Goal: Check status: Check status

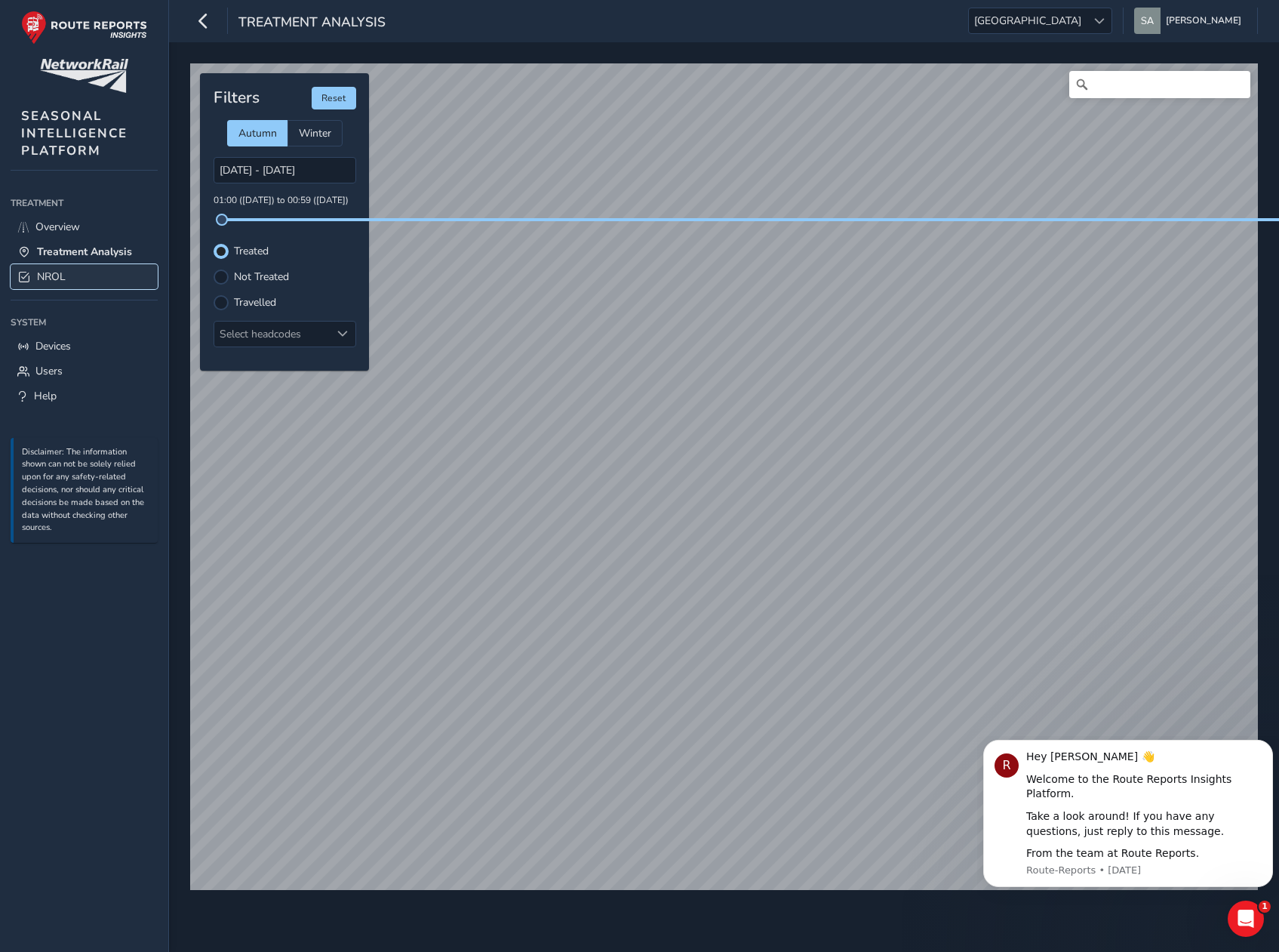
click at [45, 271] on span "NROL" at bounding box center [51, 276] width 28 height 15
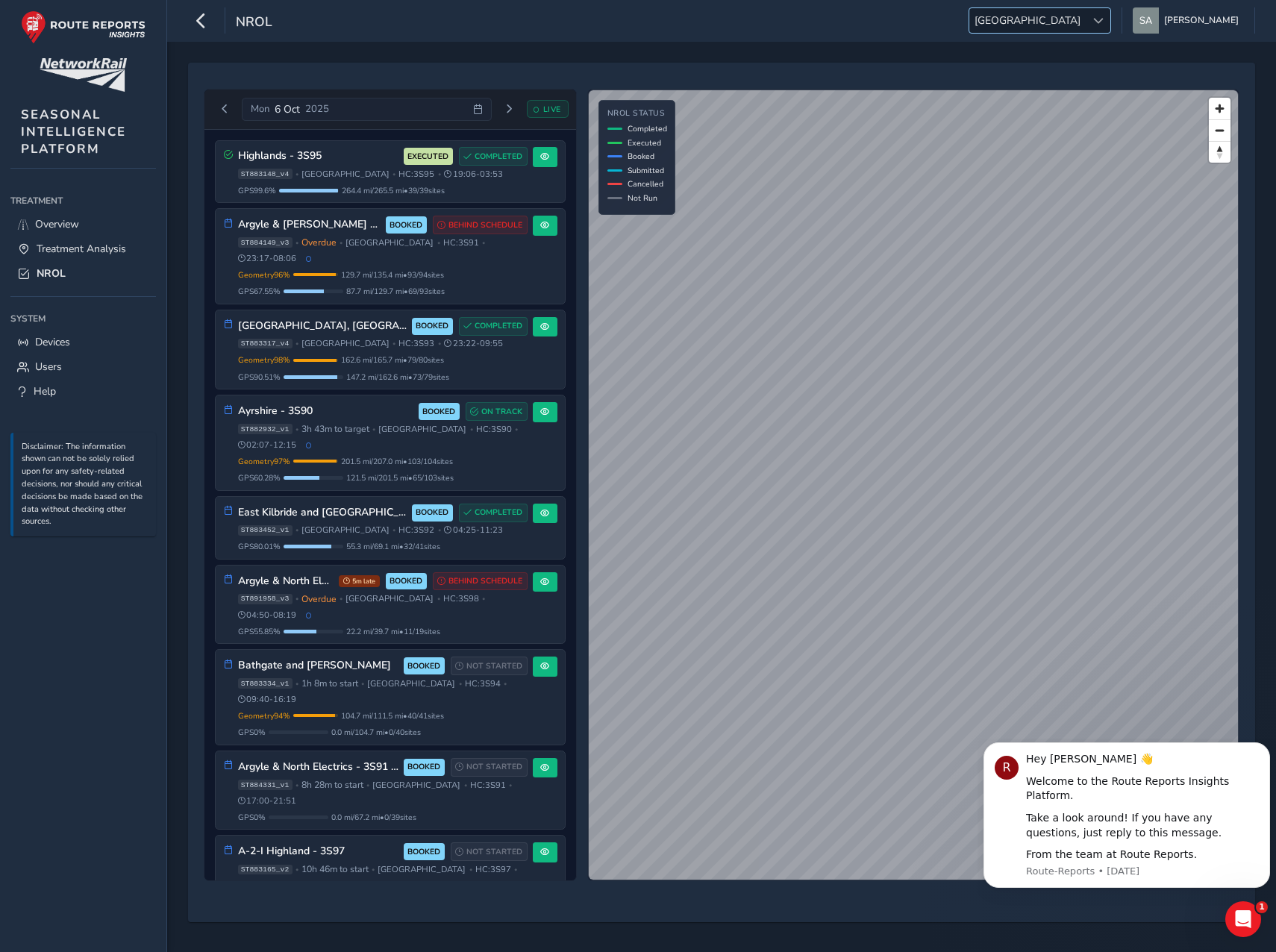
click at [1086, 29] on span "[GEOGRAPHIC_DATA]" at bounding box center [1027, 21] width 116 height 25
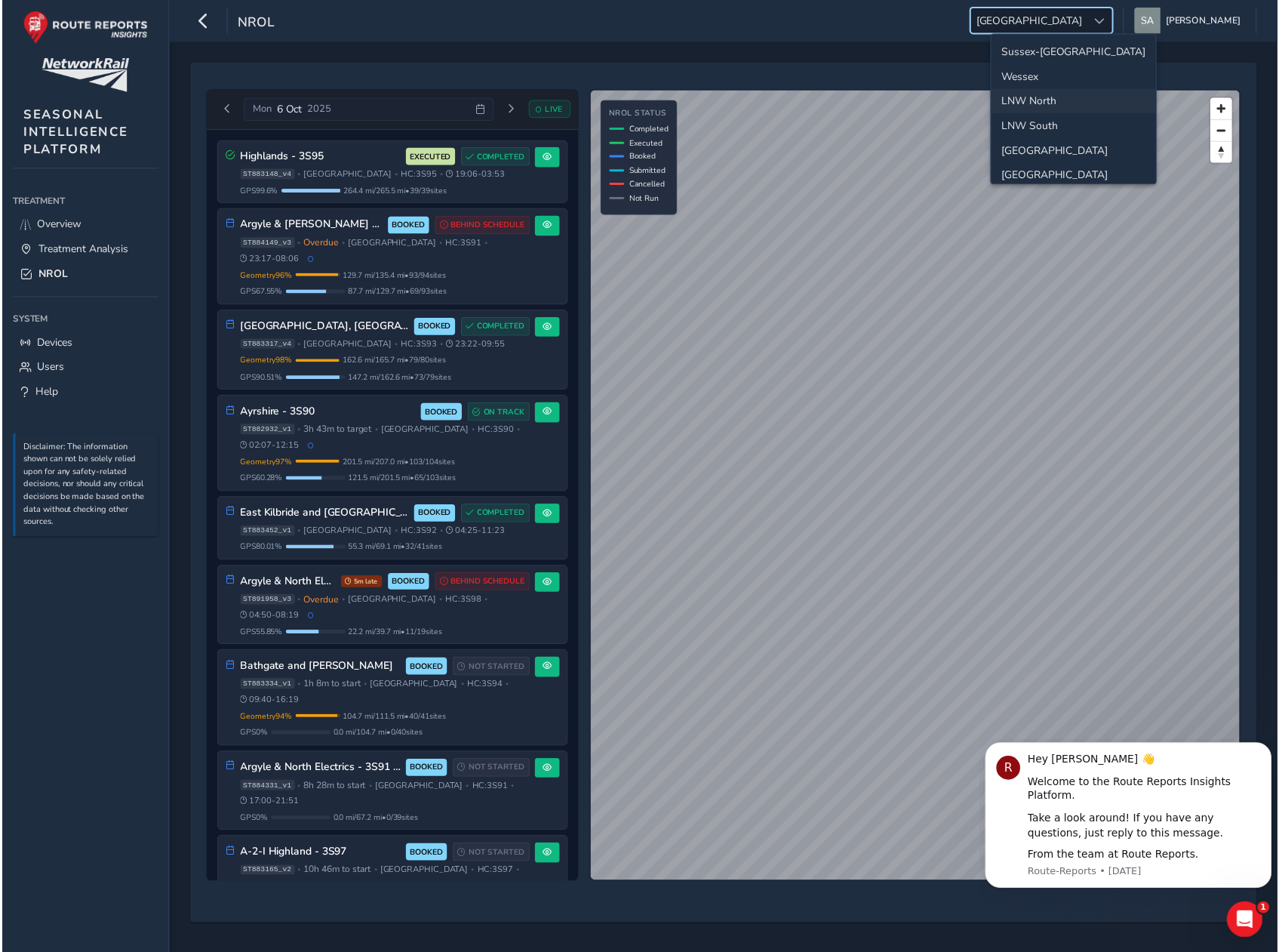
scroll to position [53, 0]
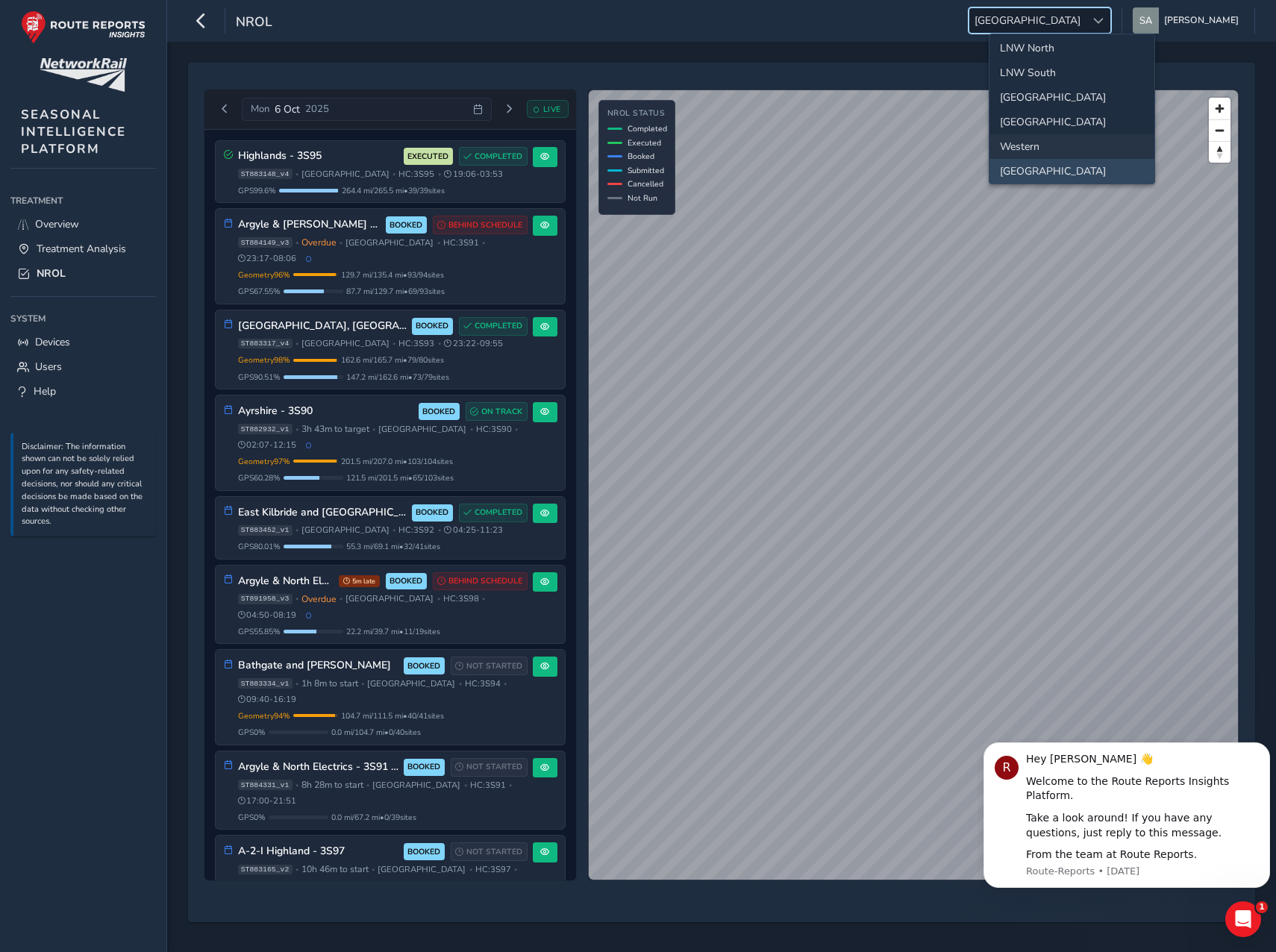
click at [1058, 147] on li "Western" at bounding box center [1072, 147] width 165 height 25
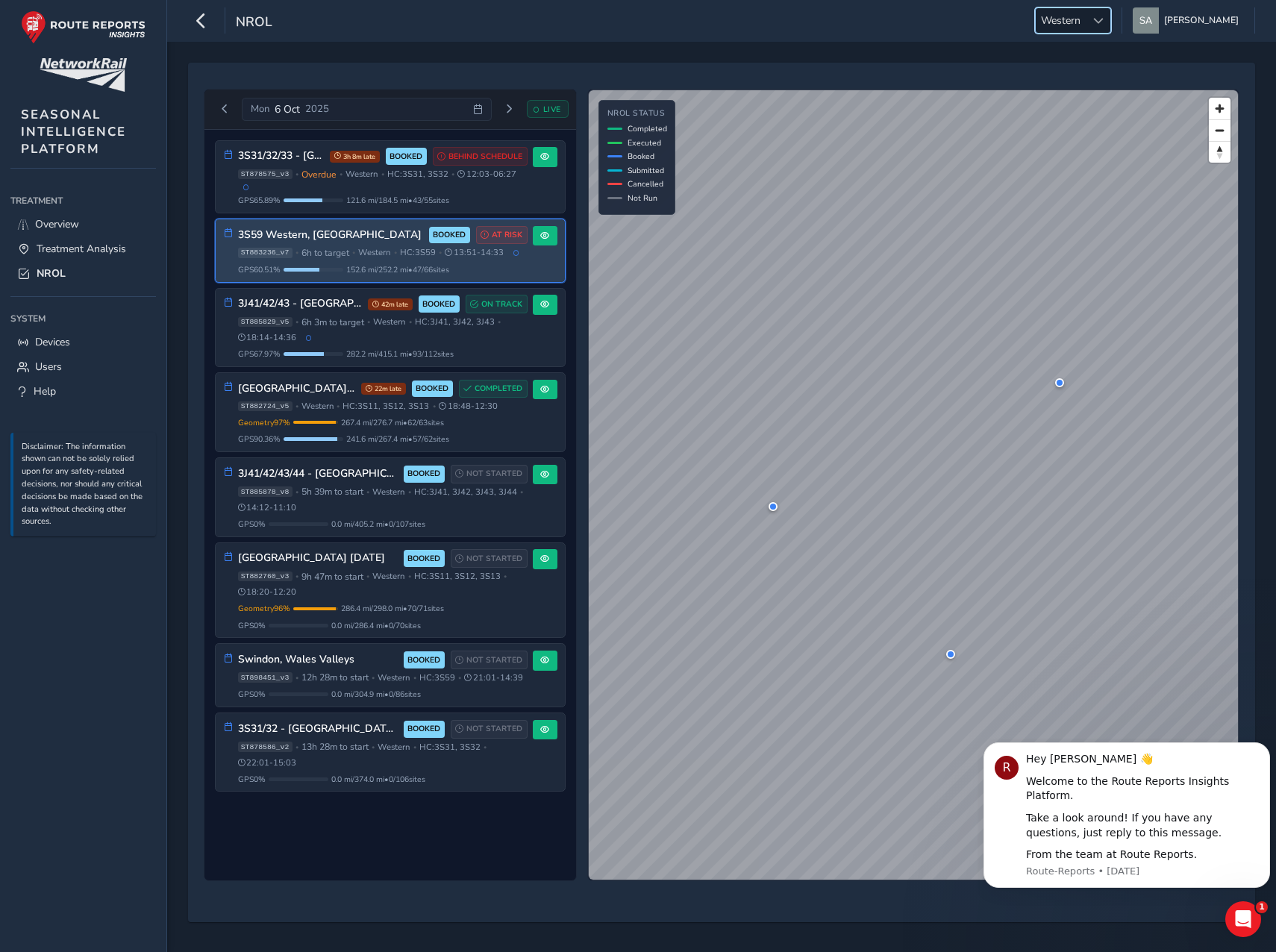
click at [355, 252] on span "•" at bounding box center [353, 252] width 3 height 9
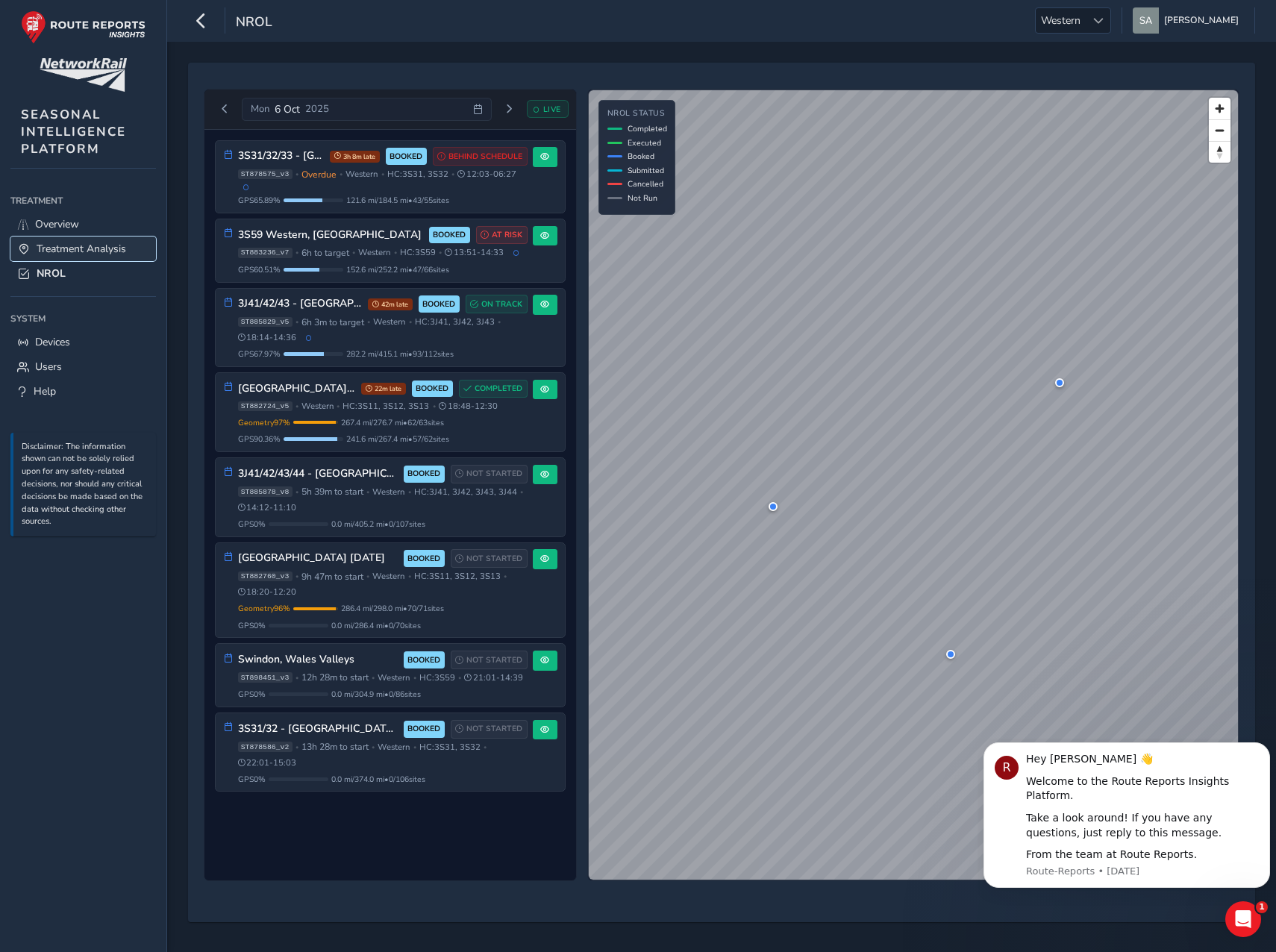
click at [68, 245] on span "Treatment Analysis" at bounding box center [81, 248] width 89 height 14
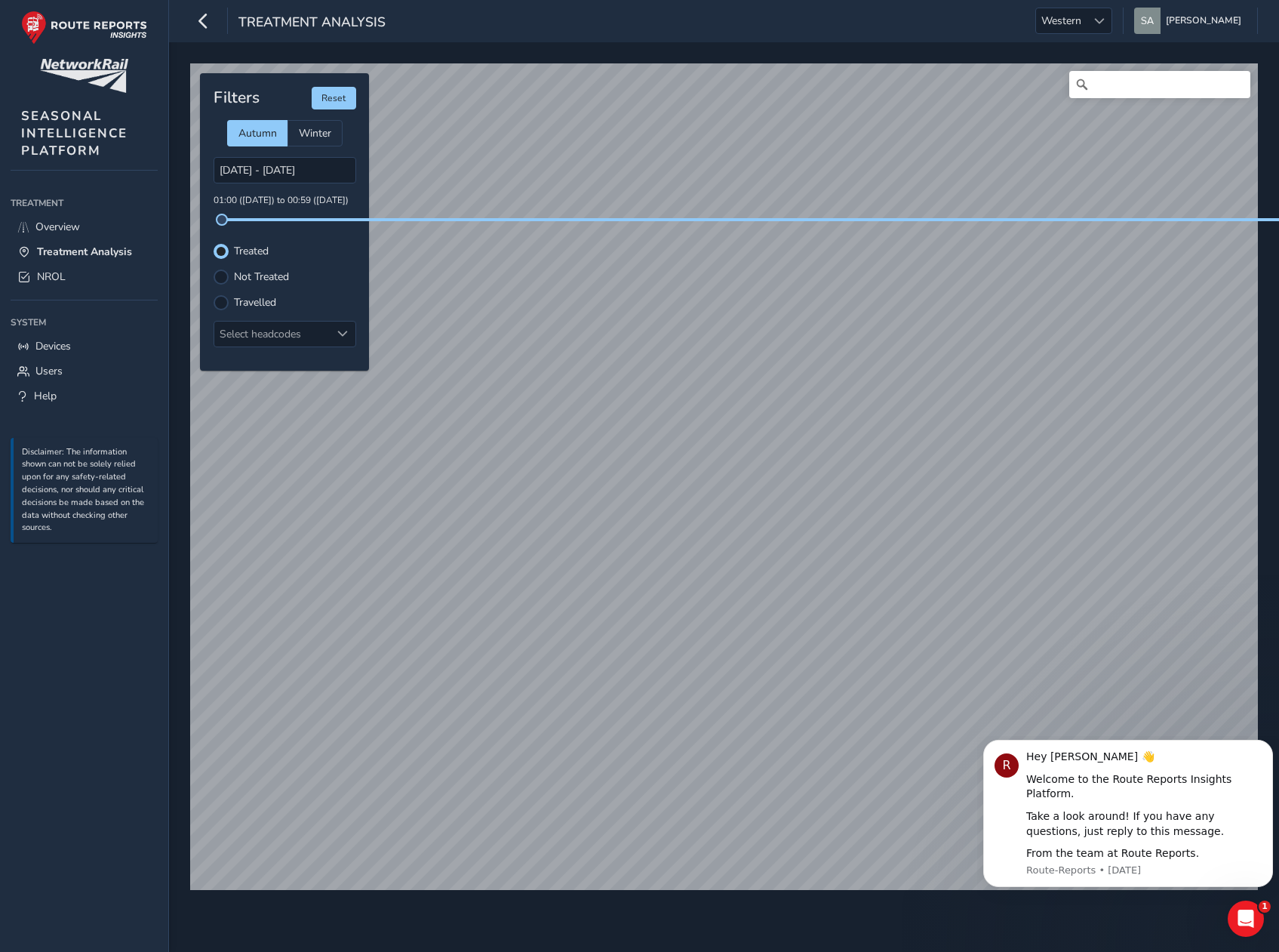
drag, startPoint x: 1168, startPoint y: 219, endPoint x: 306, endPoint y: 211, distance: 862.0
click at [306, 211] on div "[DATE] - [DATE] 01:00 ([DATE]) to 00:59 ([DATE])" at bounding box center [285, 189] width 143 height 64
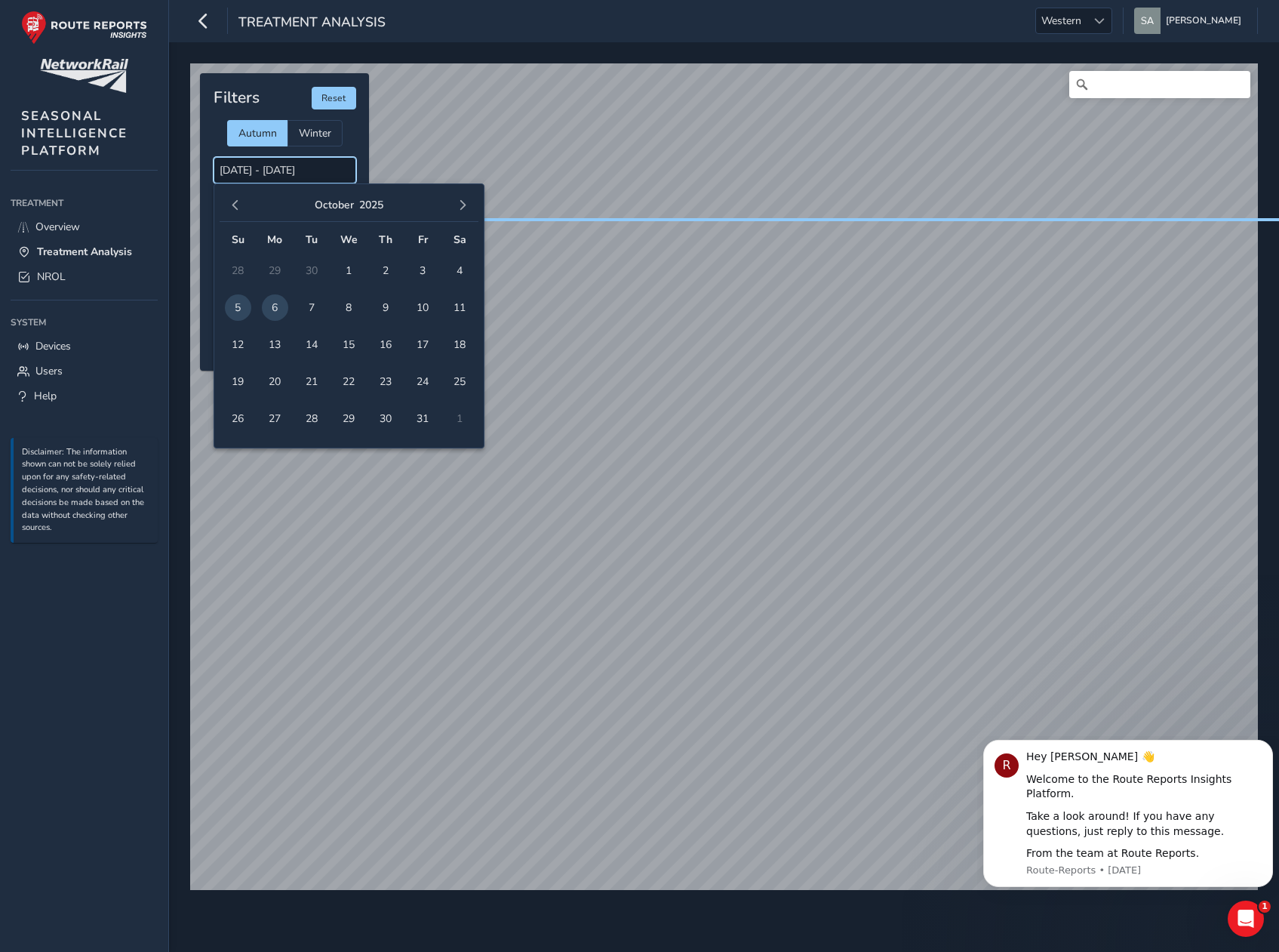
click at [321, 170] on input "[DATE] - [DATE]" at bounding box center [285, 169] width 143 height 26
click at [431, 274] on span "3" at bounding box center [422, 270] width 26 height 26
click at [420, 263] on span "3" at bounding box center [422, 270] width 26 height 26
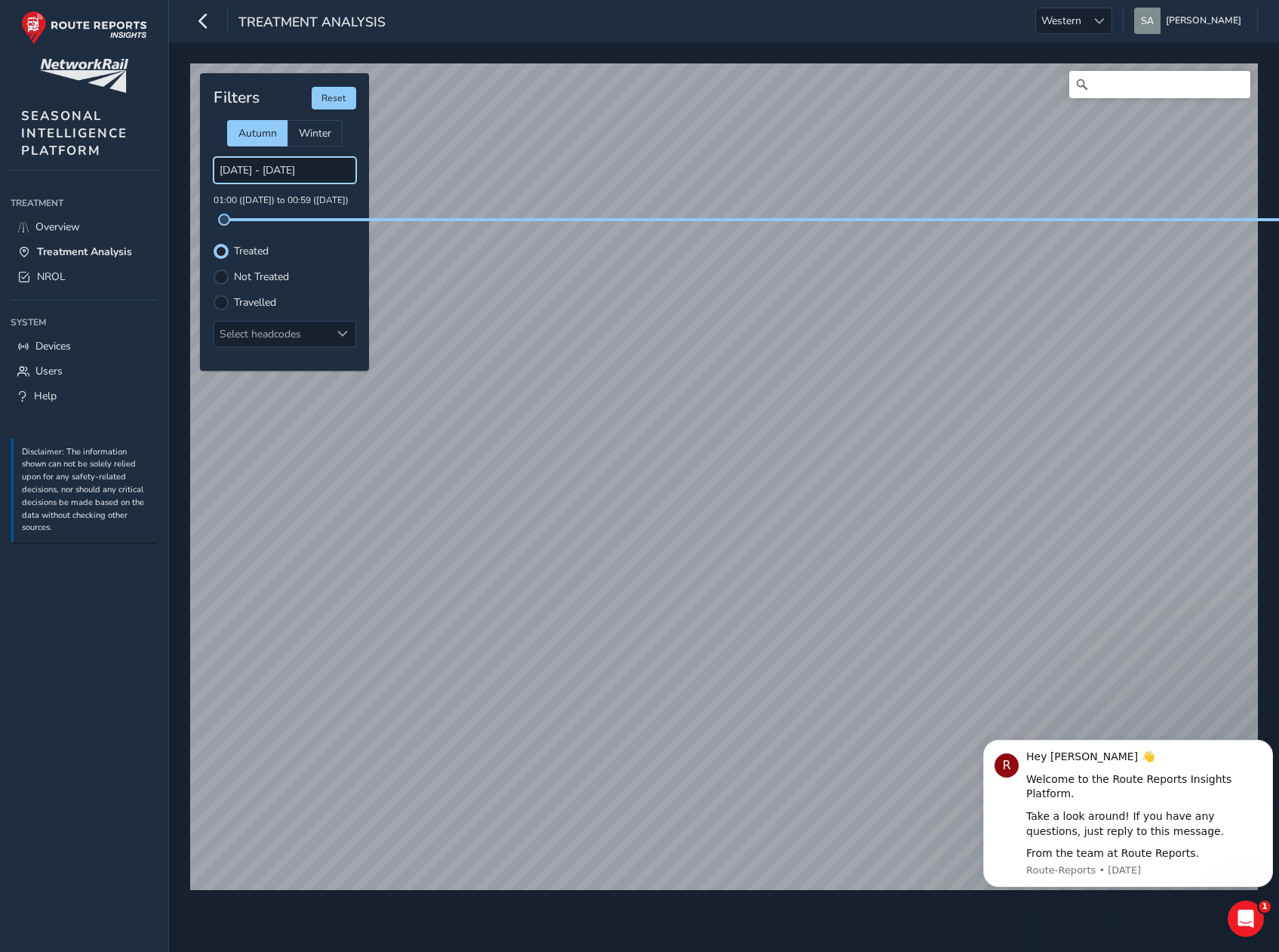
click at [318, 170] on input "[DATE] - [DATE]" at bounding box center [285, 169] width 143 height 26
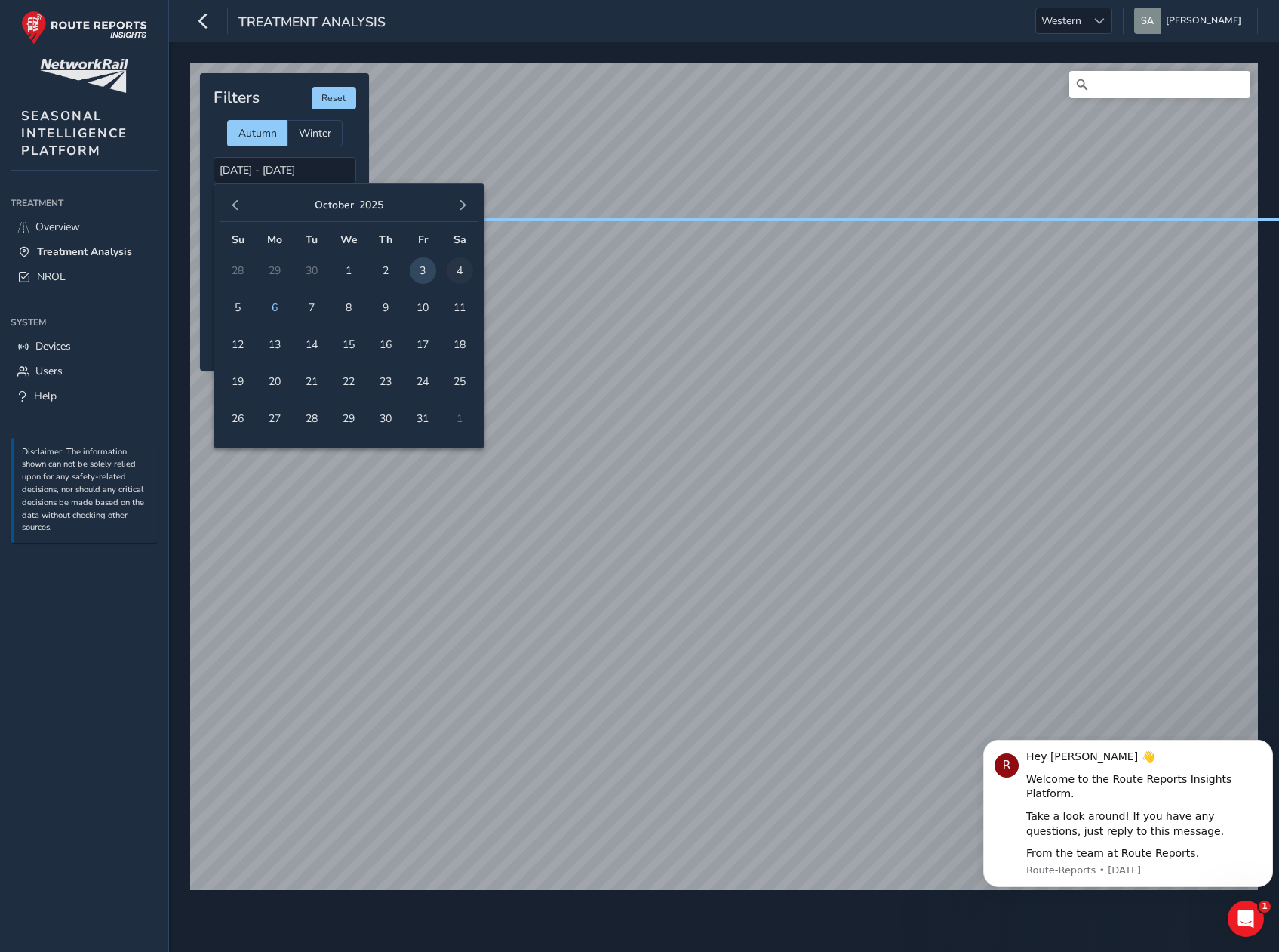
click at [456, 271] on span "4" at bounding box center [459, 270] width 26 height 26
click at [318, 163] on input "[DATE] - [DATE]" at bounding box center [285, 169] width 143 height 26
click at [462, 262] on span "4" at bounding box center [459, 270] width 26 height 26
click at [278, 170] on input "[DATE] - [DATE]" at bounding box center [285, 169] width 143 height 26
click at [424, 276] on span "3" at bounding box center [422, 270] width 26 height 26
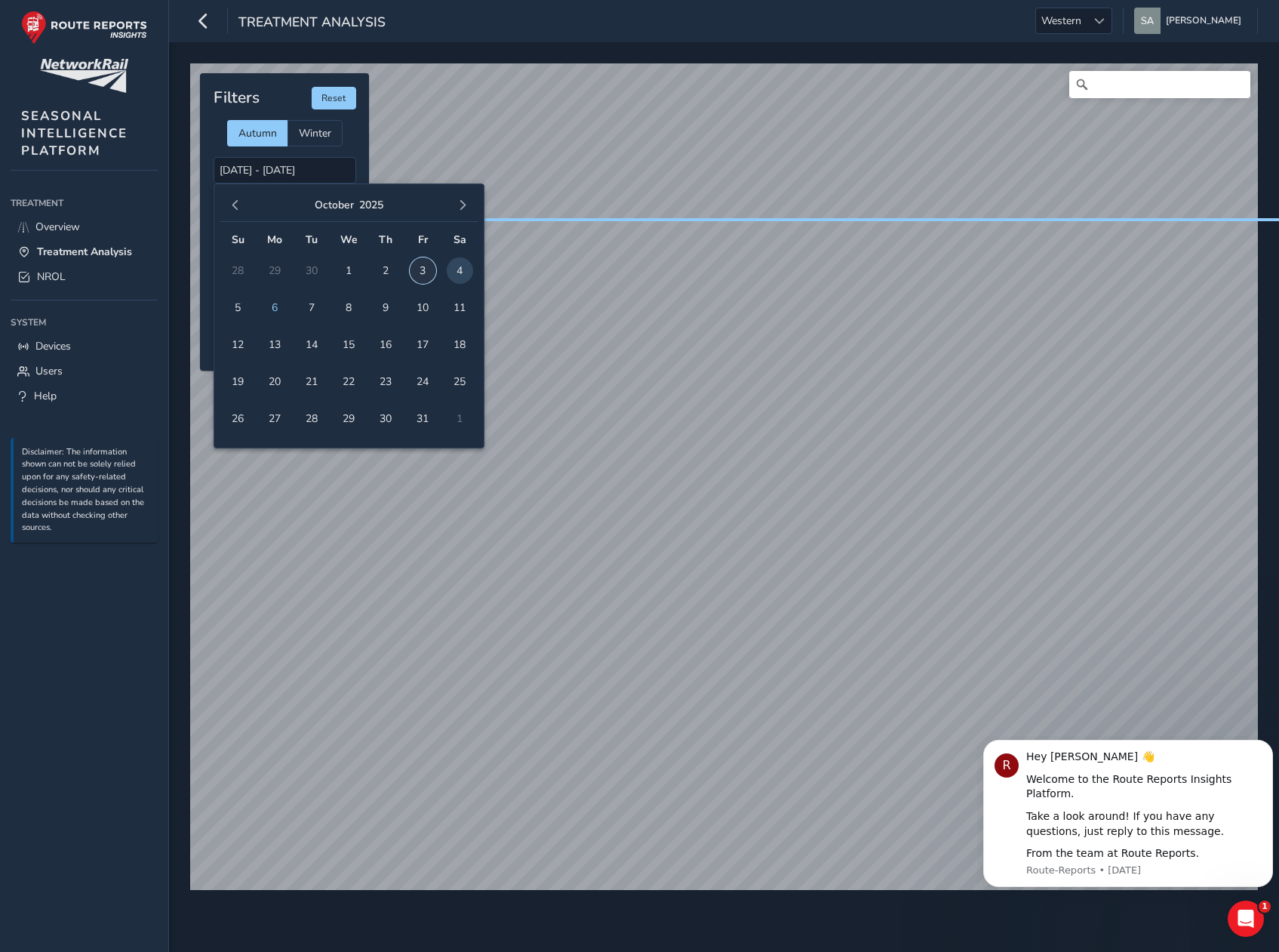
click at [423, 262] on span "3" at bounding box center [422, 270] width 26 height 26
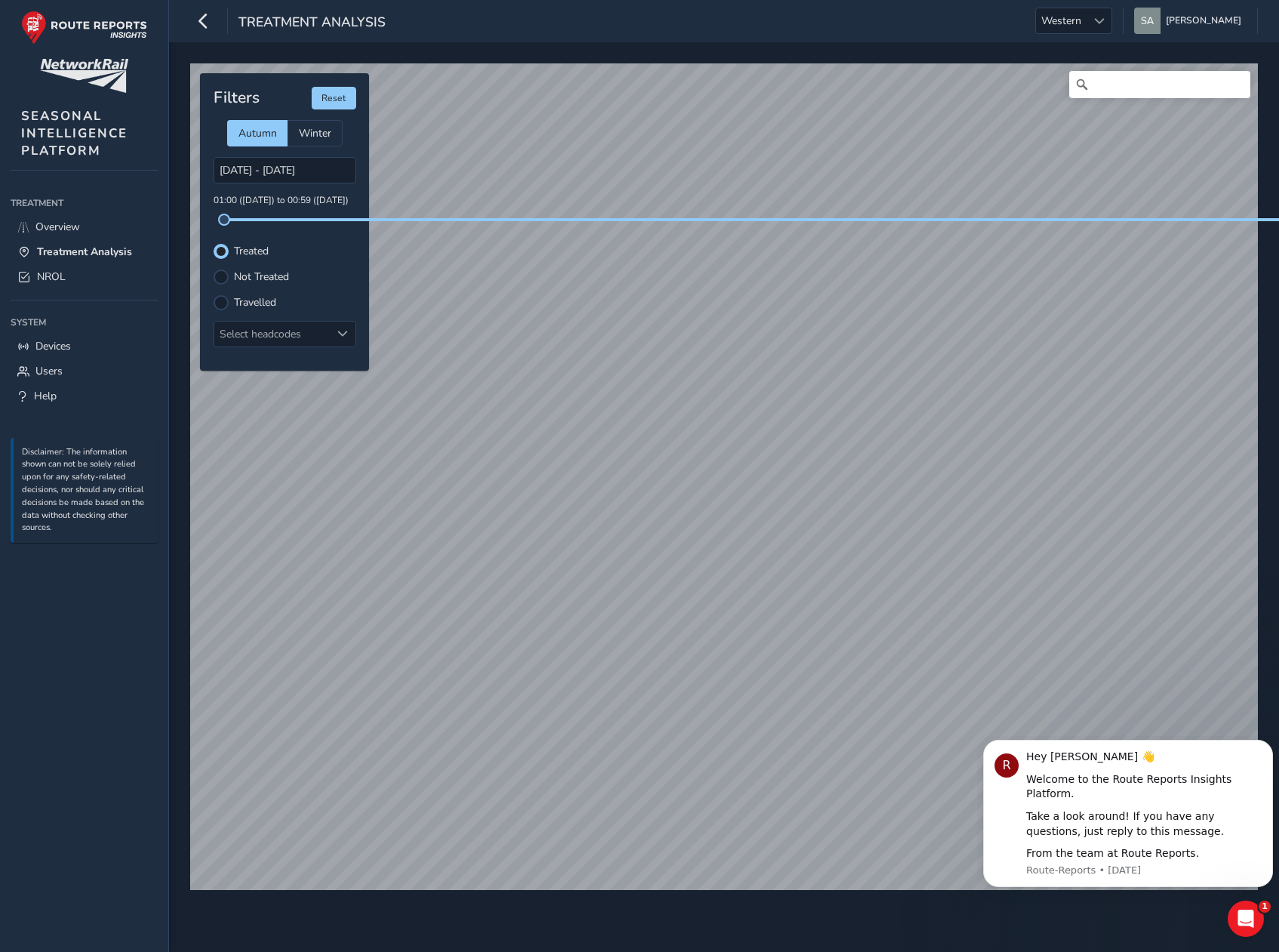
click at [231, 275] on div "Not Treated" at bounding box center [285, 277] width 143 height 16
click at [218, 275] on div at bounding box center [222, 277] width 16 height 16
click at [218, 275] on div at bounding box center [221, 276] width 9 height 9
click at [221, 253] on div at bounding box center [222, 252] width 16 height 16
click at [343, 335] on span at bounding box center [342, 334] width 11 height 11
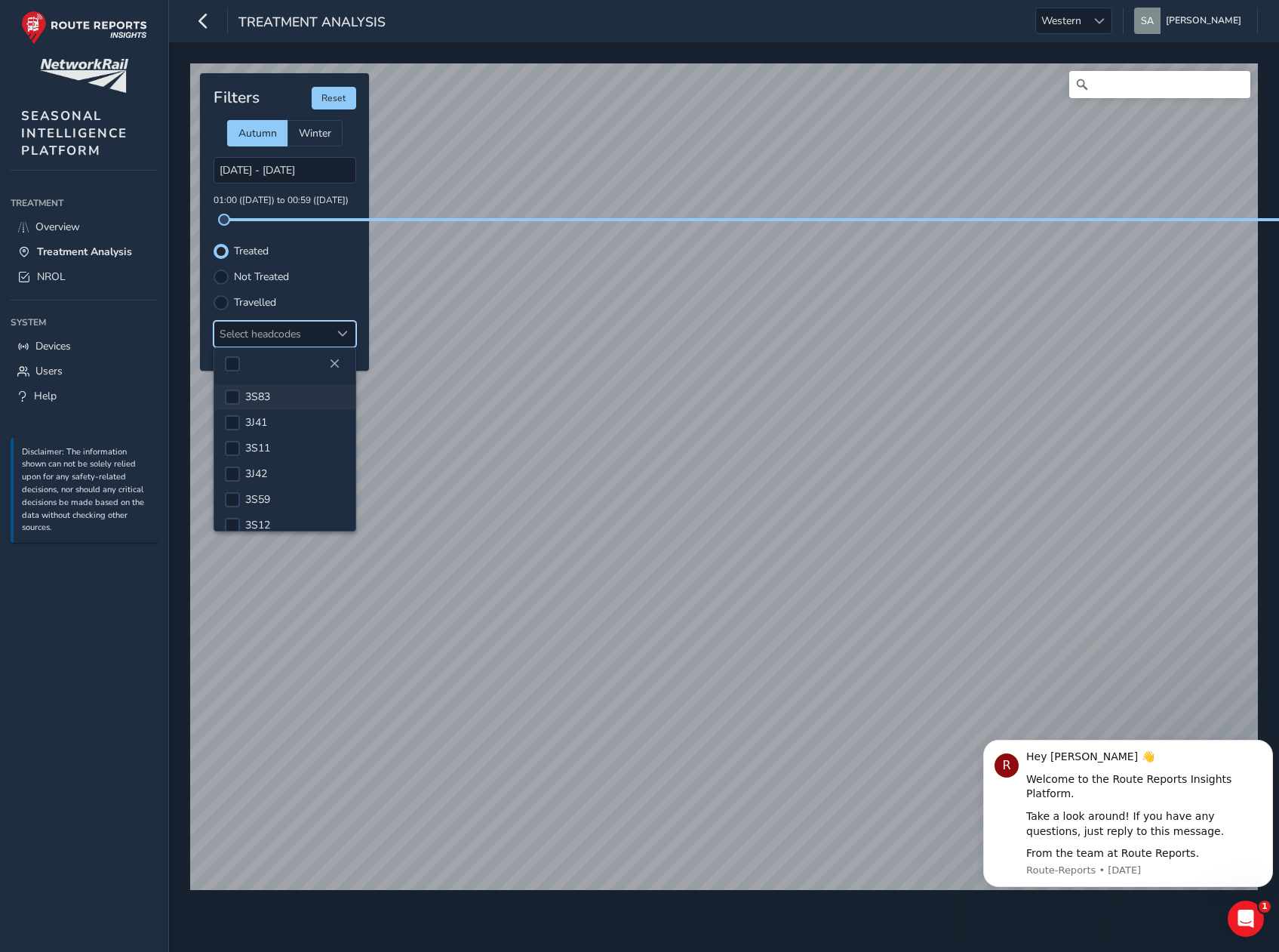
scroll to position [32, 0]
click at [236, 440] on div at bounding box center [232, 443] width 16 height 16
click at [232, 447] on div at bounding box center [232, 446] width 16 height 16
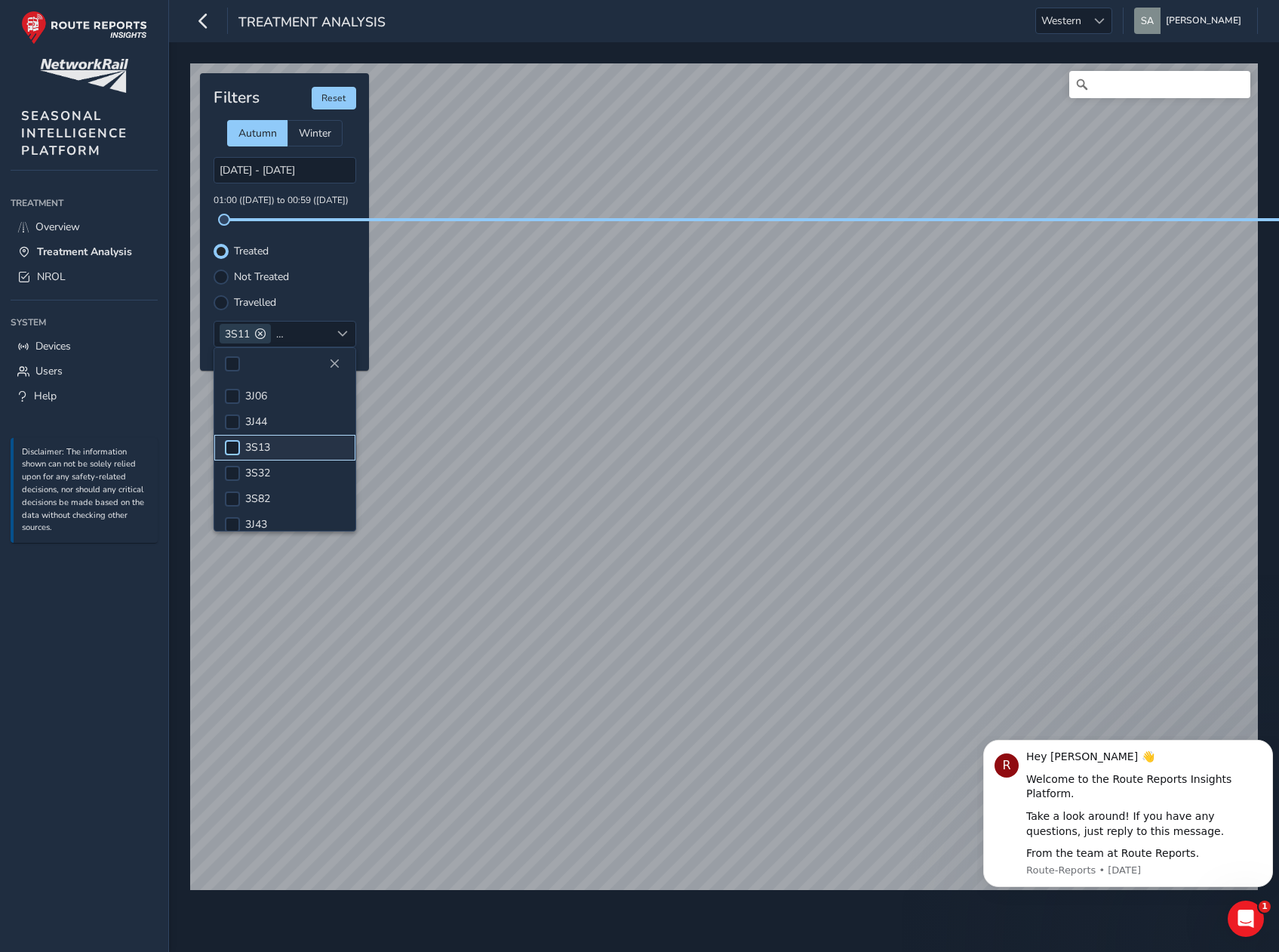
click at [234, 447] on div at bounding box center [232, 447] width 16 height 16
click at [338, 269] on div "Not Treated" at bounding box center [285, 277] width 143 height 16
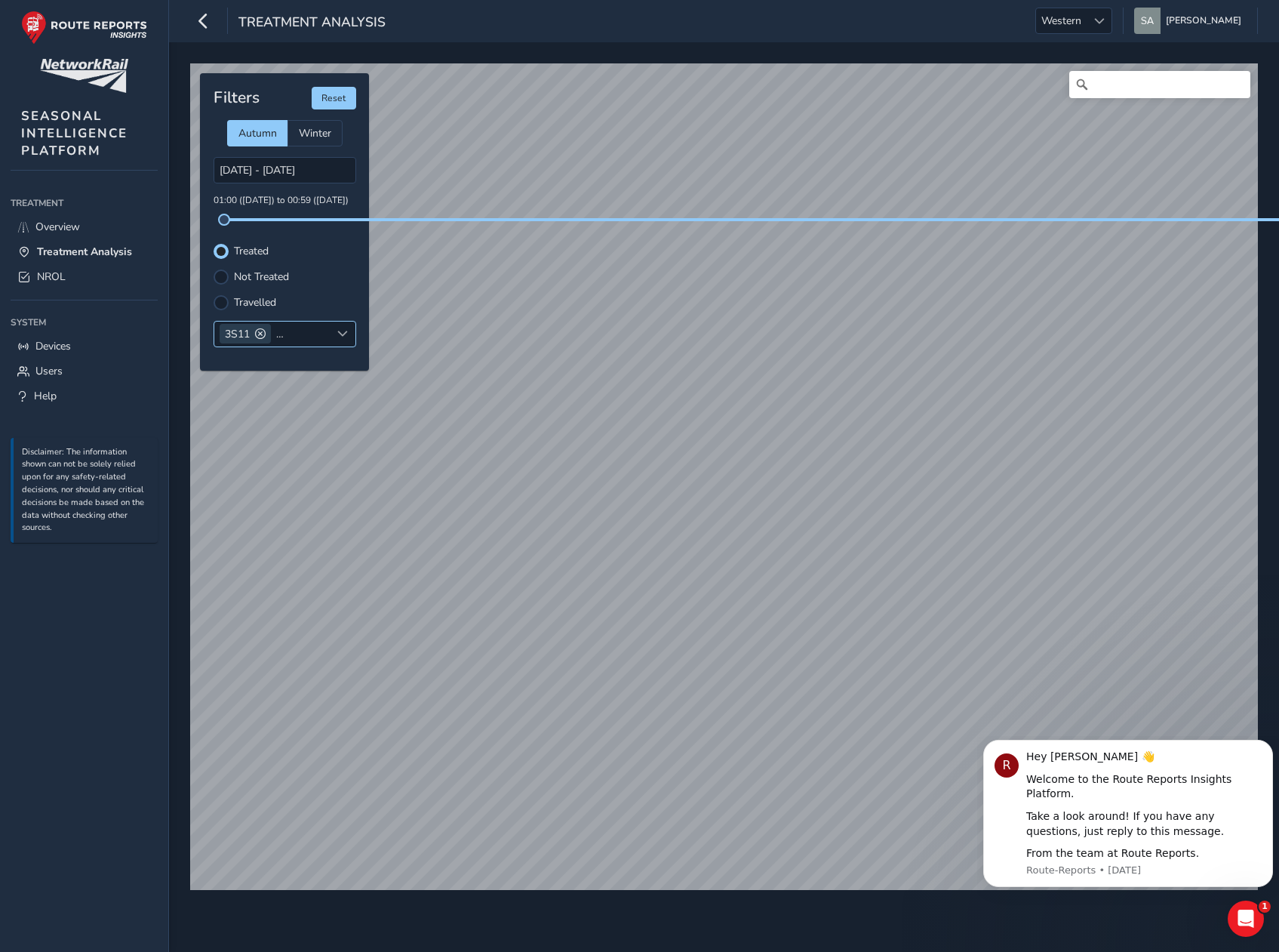
click at [342, 329] on span at bounding box center [342, 334] width 11 height 11
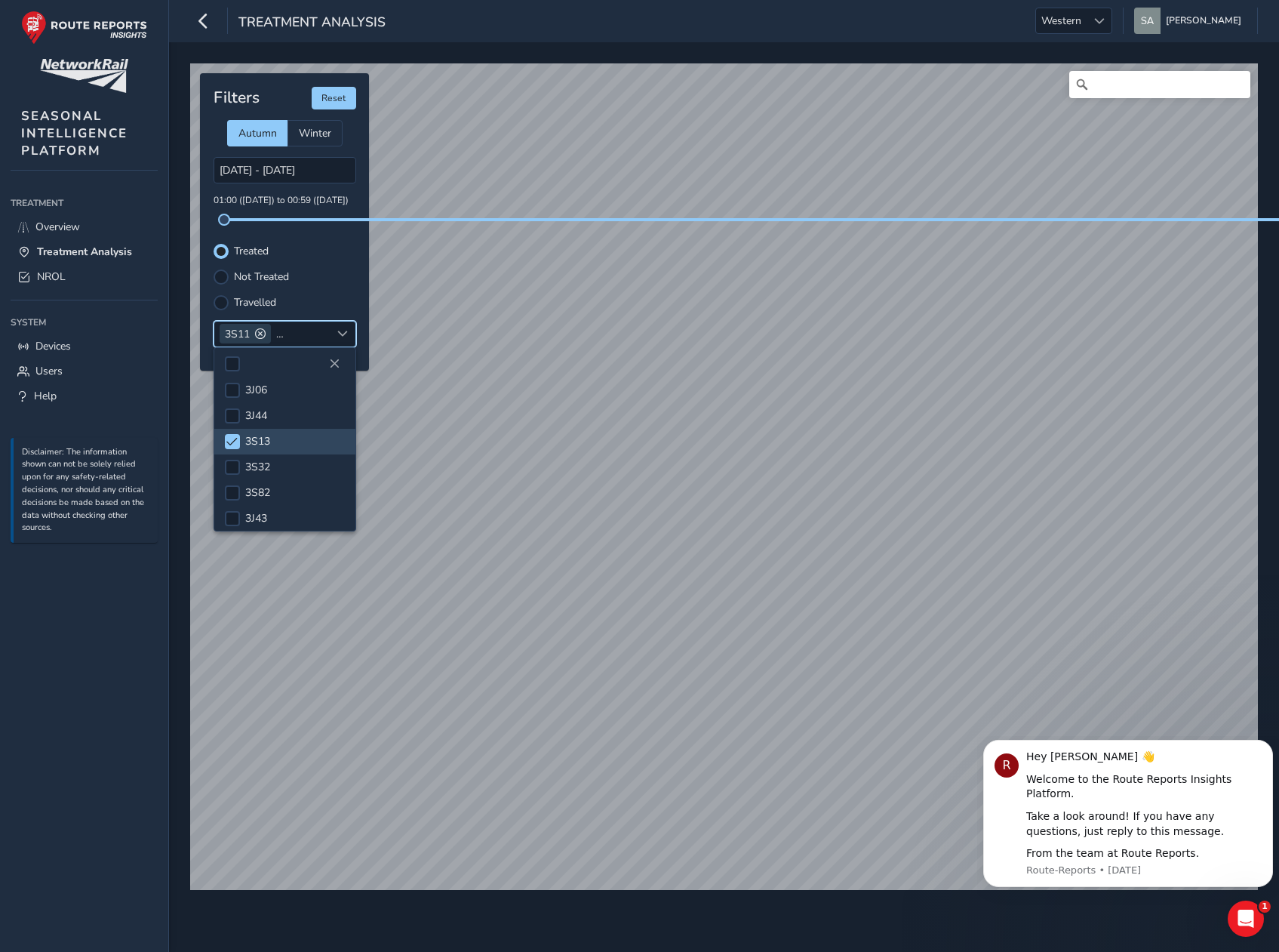
scroll to position [239, 0]
click at [337, 269] on div "Not Treated" at bounding box center [285, 277] width 143 height 16
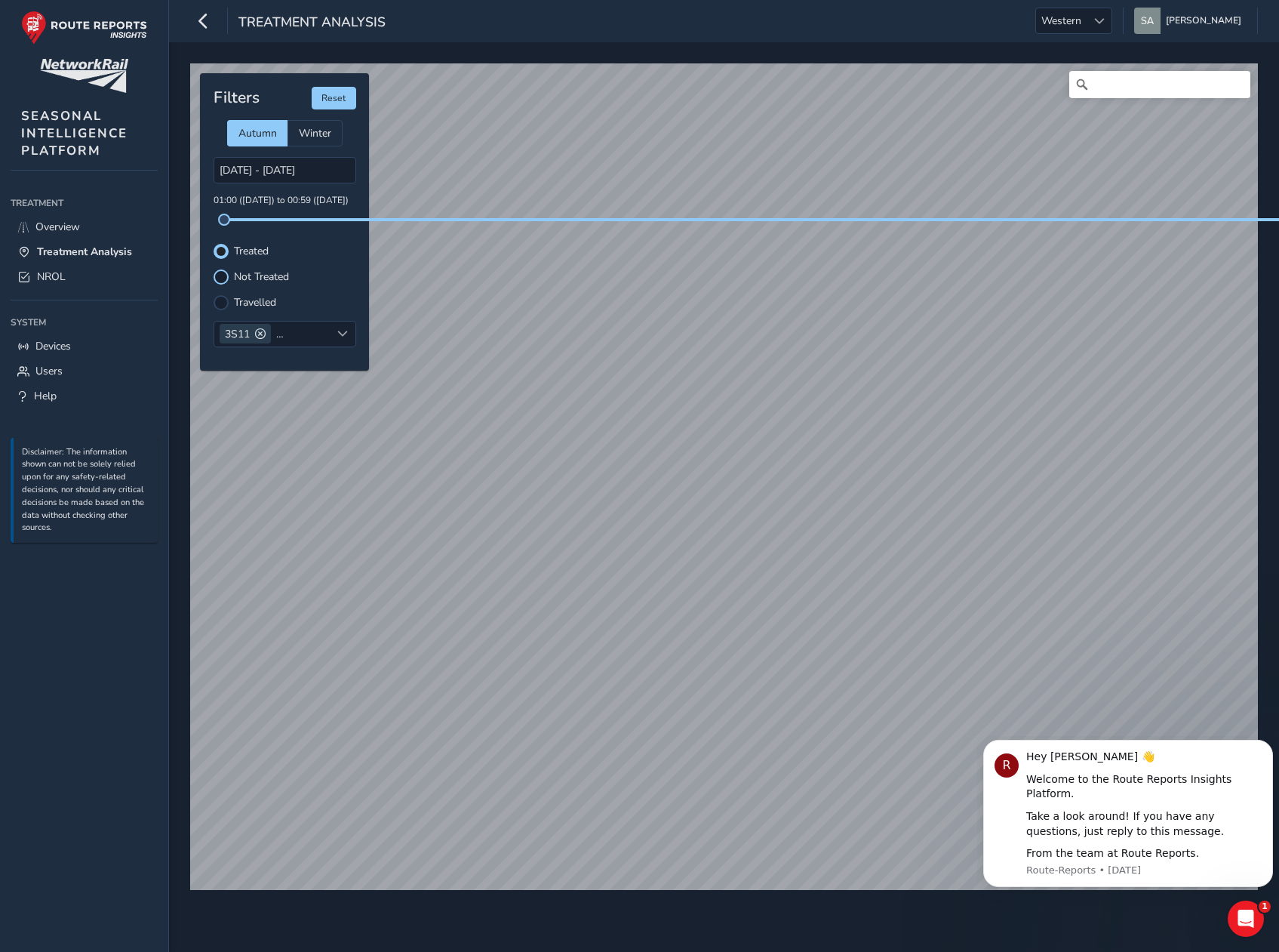
click at [222, 269] on div at bounding box center [222, 277] width 16 height 16
click at [221, 295] on div at bounding box center [222, 302] width 16 height 16
drag, startPoint x: 346, startPoint y: 208, endPoint x: 270, endPoint y: 207, distance: 76.0
click at [270, 214] on span at bounding box center [270, 220] width 12 height 12
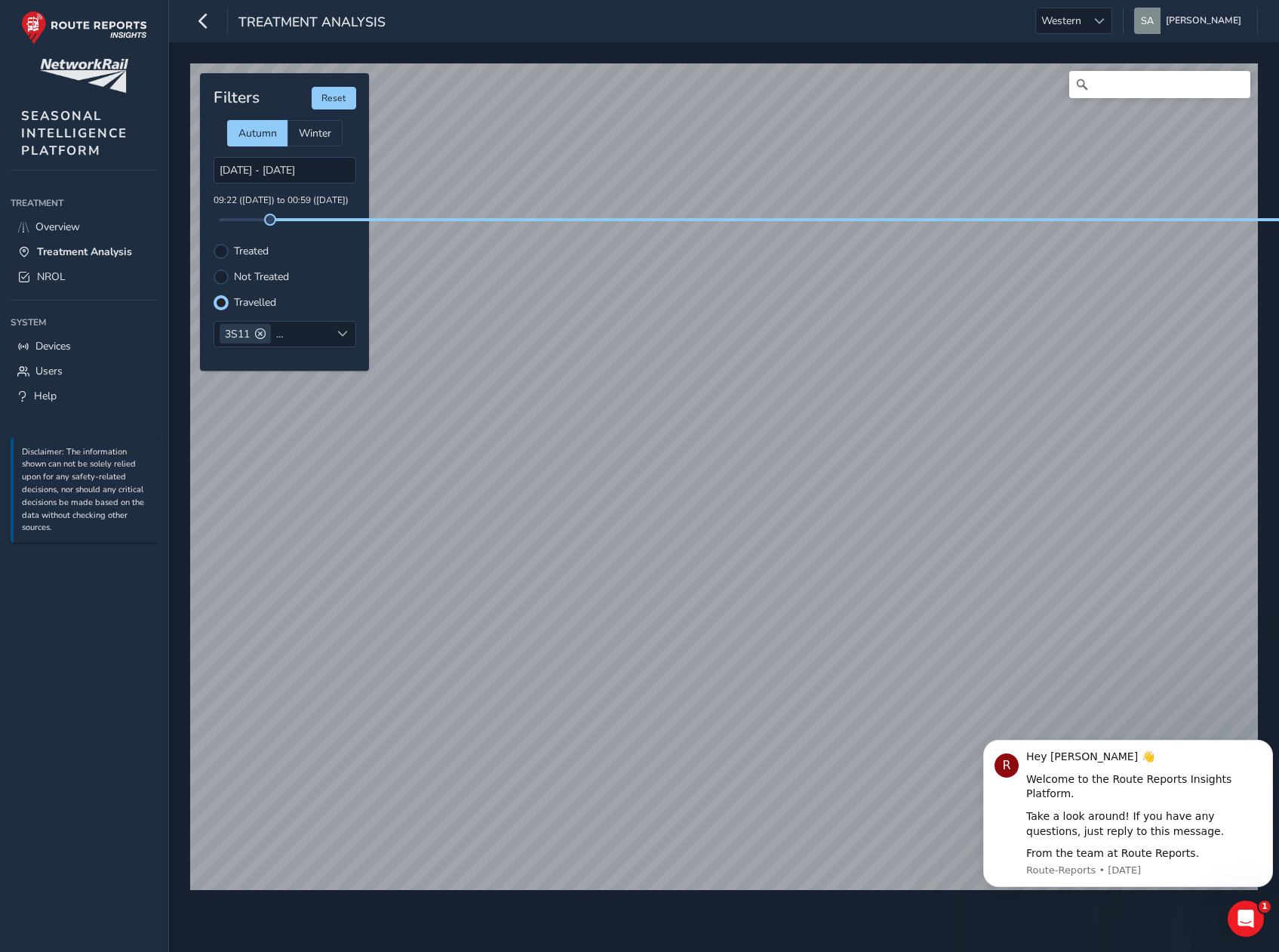
drag, startPoint x: 356, startPoint y: 209, endPoint x: 208, endPoint y: 215, distance: 148.1
click at [208, 215] on div "Filters Reset Autumn Winter [DATE] - [DATE] 00:00 ([DATE]) to 00:59 ([DATE]) Tr…" at bounding box center [285, 222] width 169 height 298
drag, startPoint x: 208, startPoint y: 215, endPoint x: 346, endPoint y: 226, distance: 138.4
click at [346, 226] on div "Filters Reset Autumn Winter [DATE] - [DATE] 00:00 ([DATE]) to 00:59 ([DATE]) Tr…" at bounding box center [285, 222] width 169 height 298
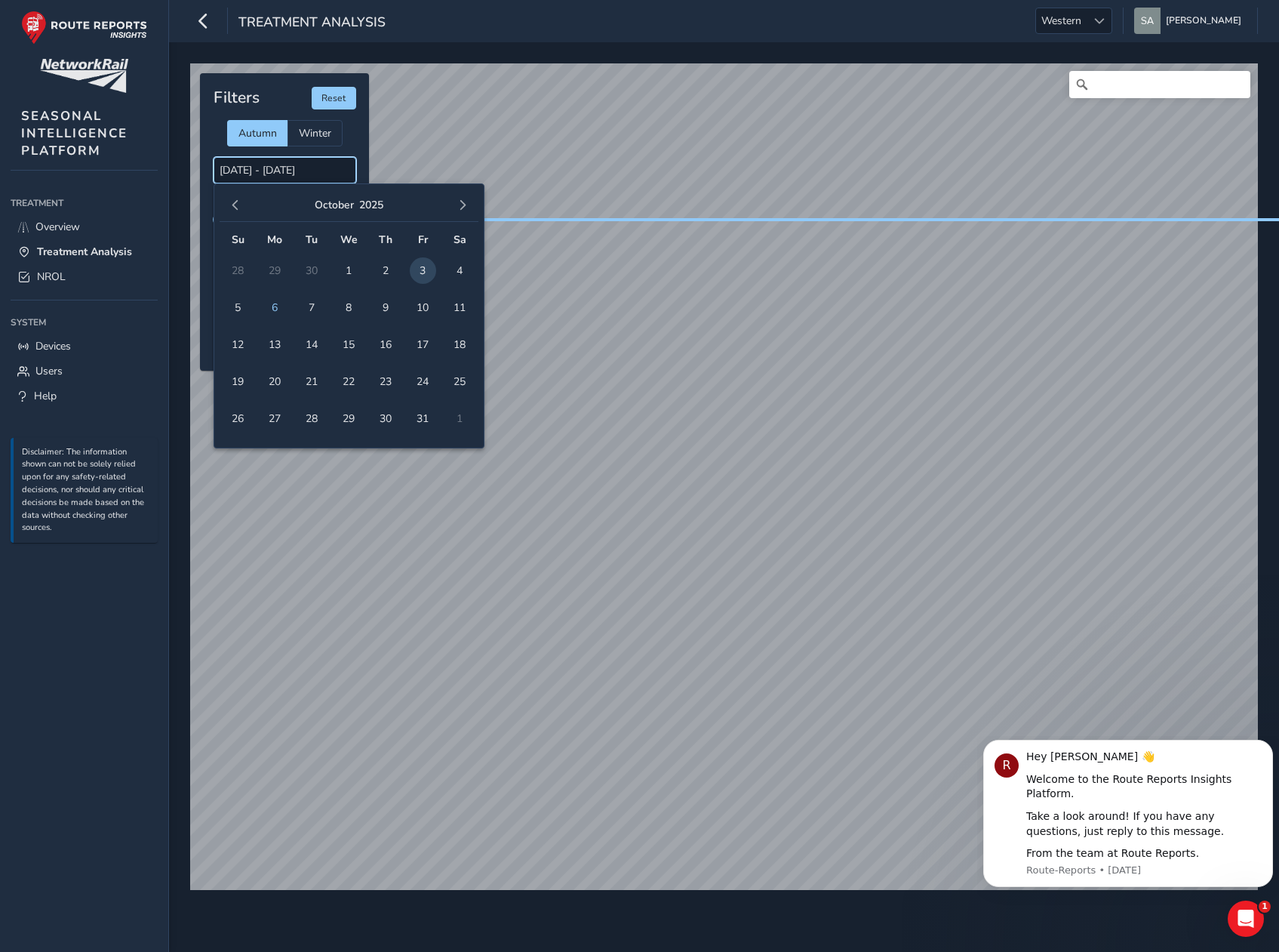
click at [309, 157] on input "[DATE] - [DATE]" at bounding box center [285, 169] width 143 height 26
click at [460, 258] on span "4" at bounding box center [459, 270] width 26 height 26
click at [300, 157] on input "[DATE] - [DATE]" at bounding box center [285, 169] width 143 height 26
click at [296, 157] on input "[DATE] - [DATE]" at bounding box center [285, 169] width 143 height 26
click at [330, 157] on input "[DATE] - [DATE]" at bounding box center [285, 169] width 143 height 26
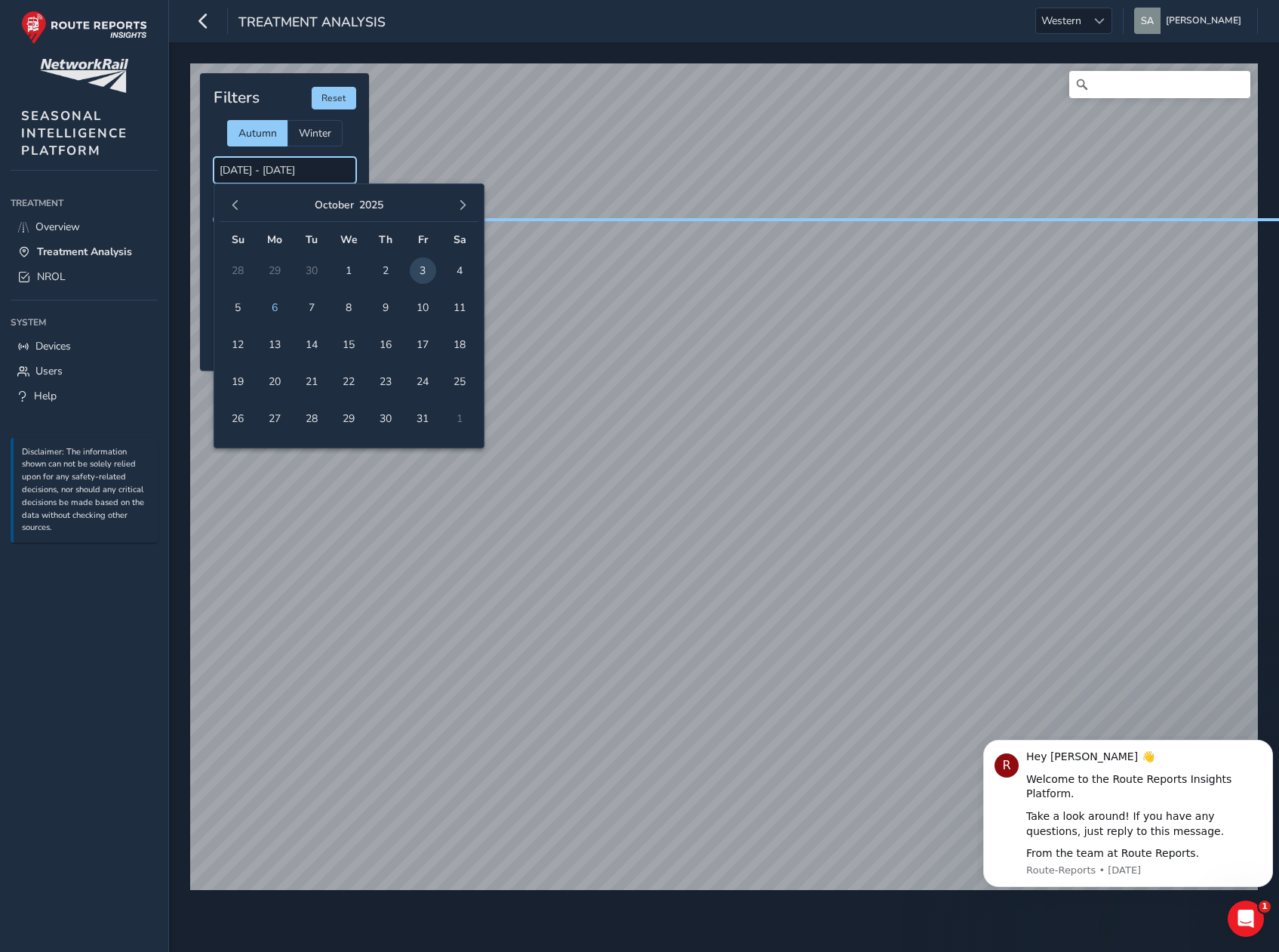
click at [274, 157] on input "[DATE] - [DATE]" at bounding box center [285, 169] width 143 height 26
click at [214, 157] on input "[DATE] - [DATE]" at bounding box center [285, 169] width 143 height 26
click at [456, 258] on span "4" at bounding box center [459, 270] width 26 height 26
click at [467, 270] on span "4" at bounding box center [459, 270] width 26 height 26
type input "[DATE] - [DATE]"
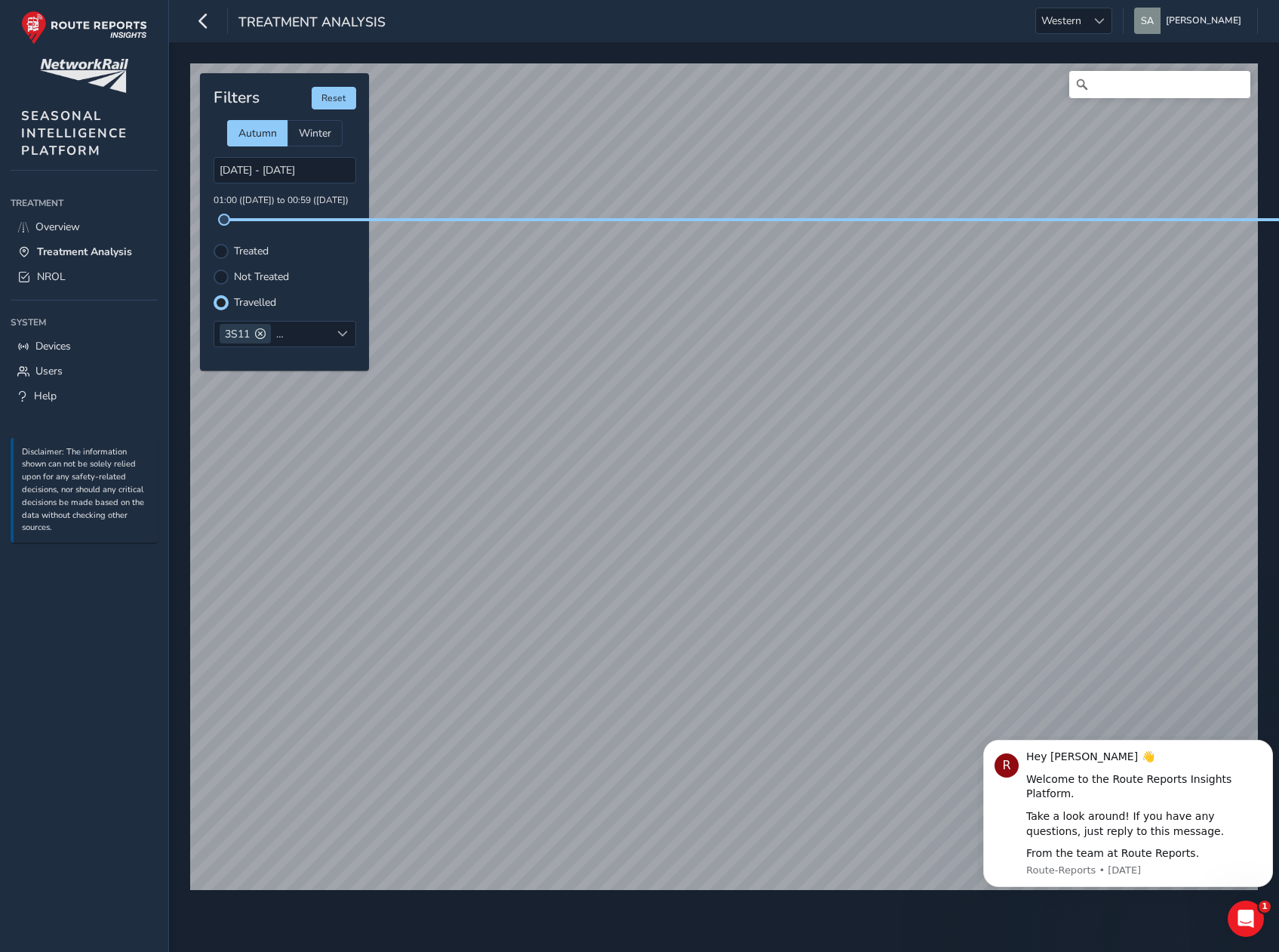
click at [312, 244] on div "Treated" at bounding box center [285, 252] width 143 height 16
click at [242, 271] on label "Not Treated" at bounding box center [262, 276] width 55 height 11
click at [221, 275] on input "Not Treated" at bounding box center [221, 275] width 0 height 0
click at [221, 295] on div at bounding box center [222, 302] width 16 height 16
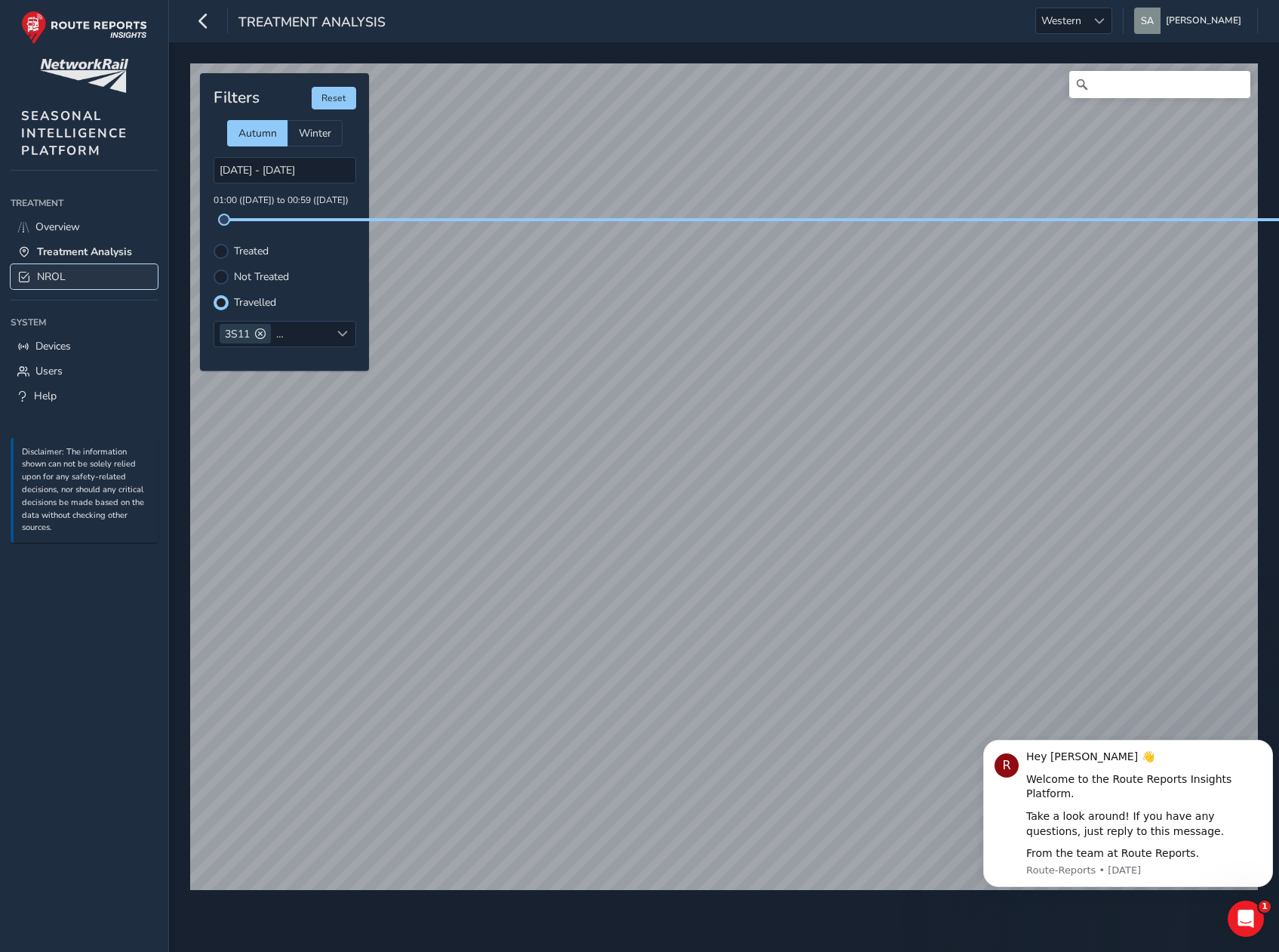
click at [46, 272] on span "NROL" at bounding box center [51, 276] width 28 height 15
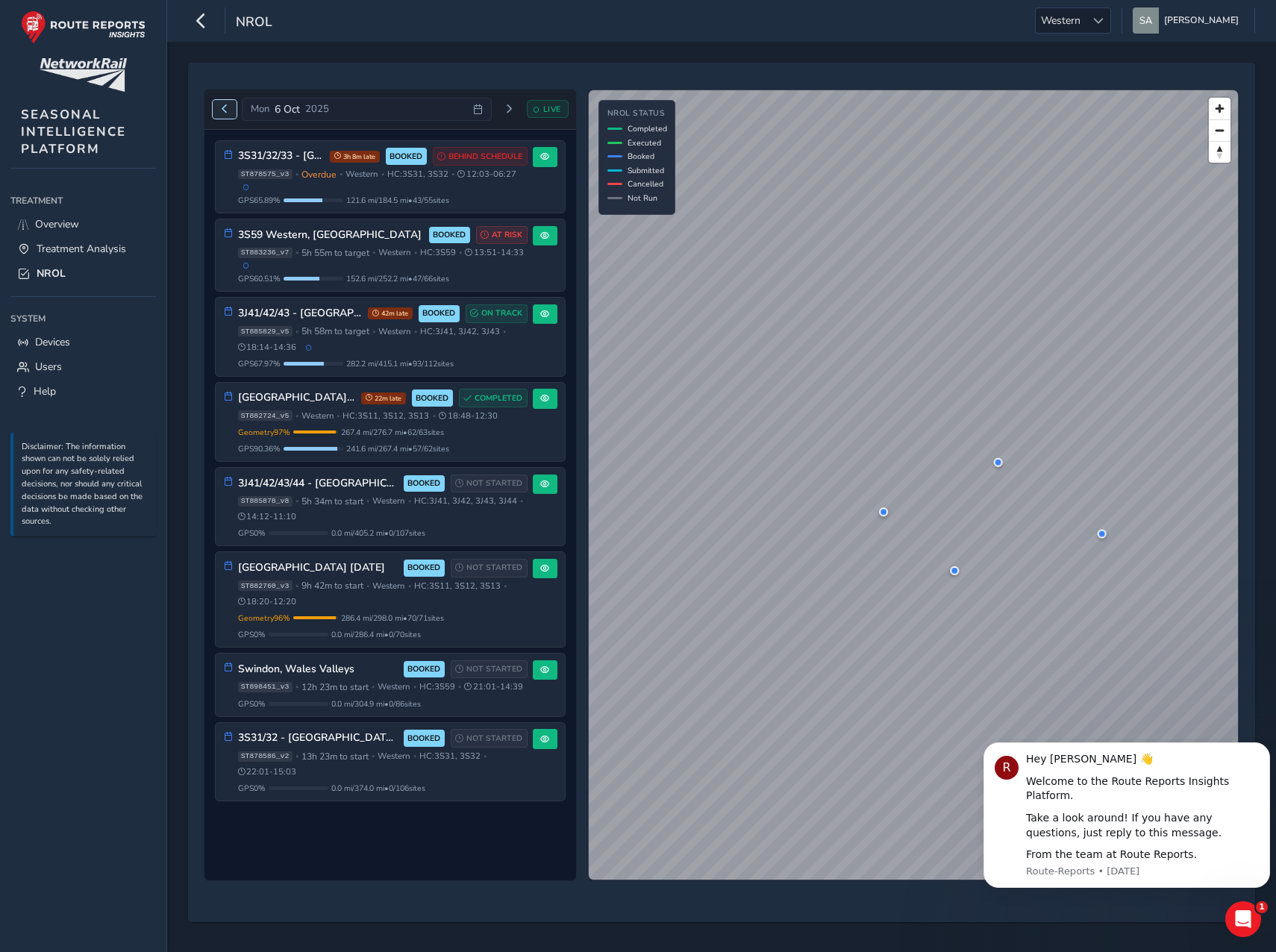
click at [223, 108] on span "Previous day" at bounding box center [224, 109] width 9 height 9
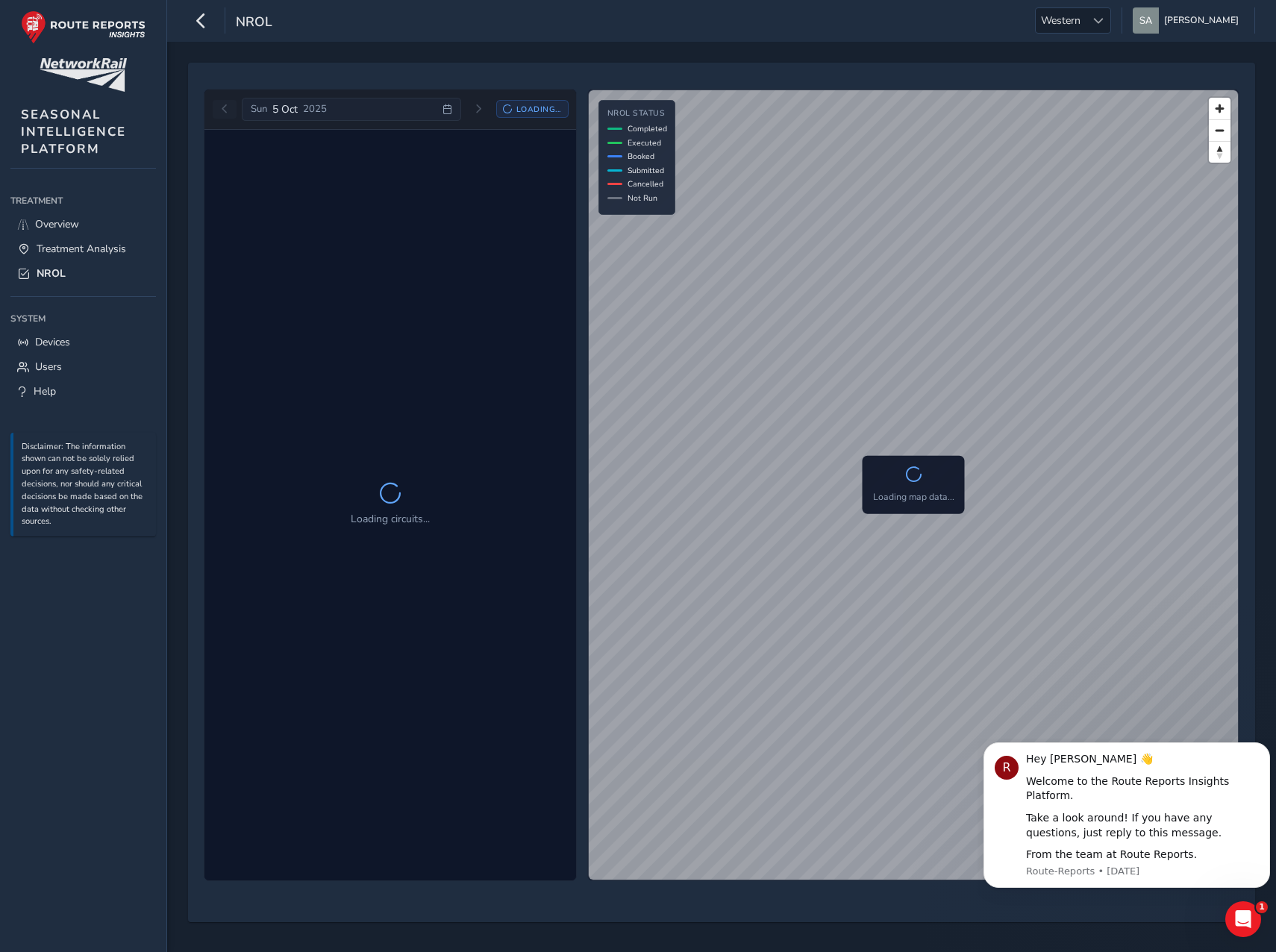
click at [223, 108] on div "[DATE] Loading..." at bounding box center [390, 110] width 356 height 24
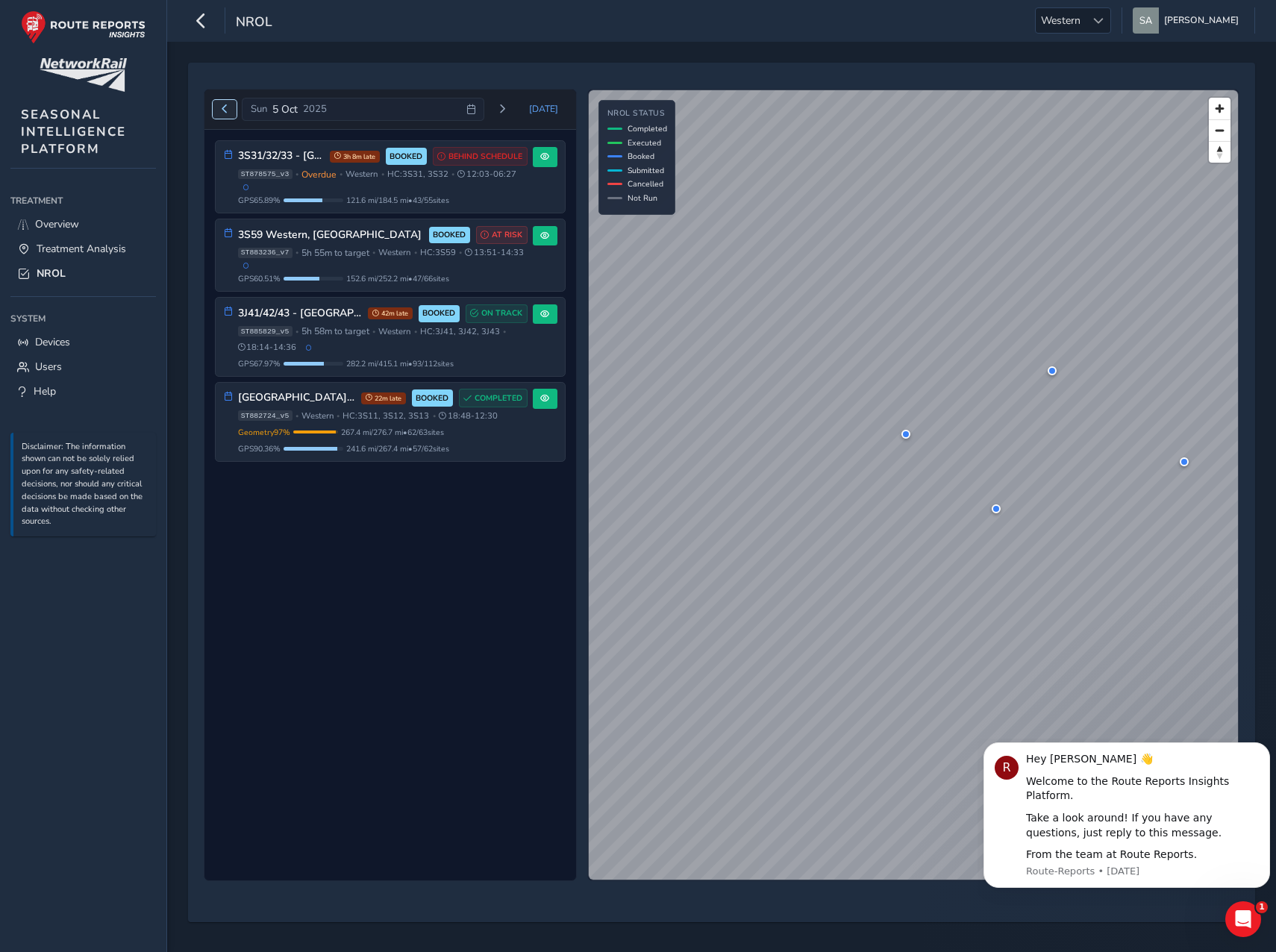
click at [223, 108] on span "Previous day" at bounding box center [224, 109] width 9 height 9
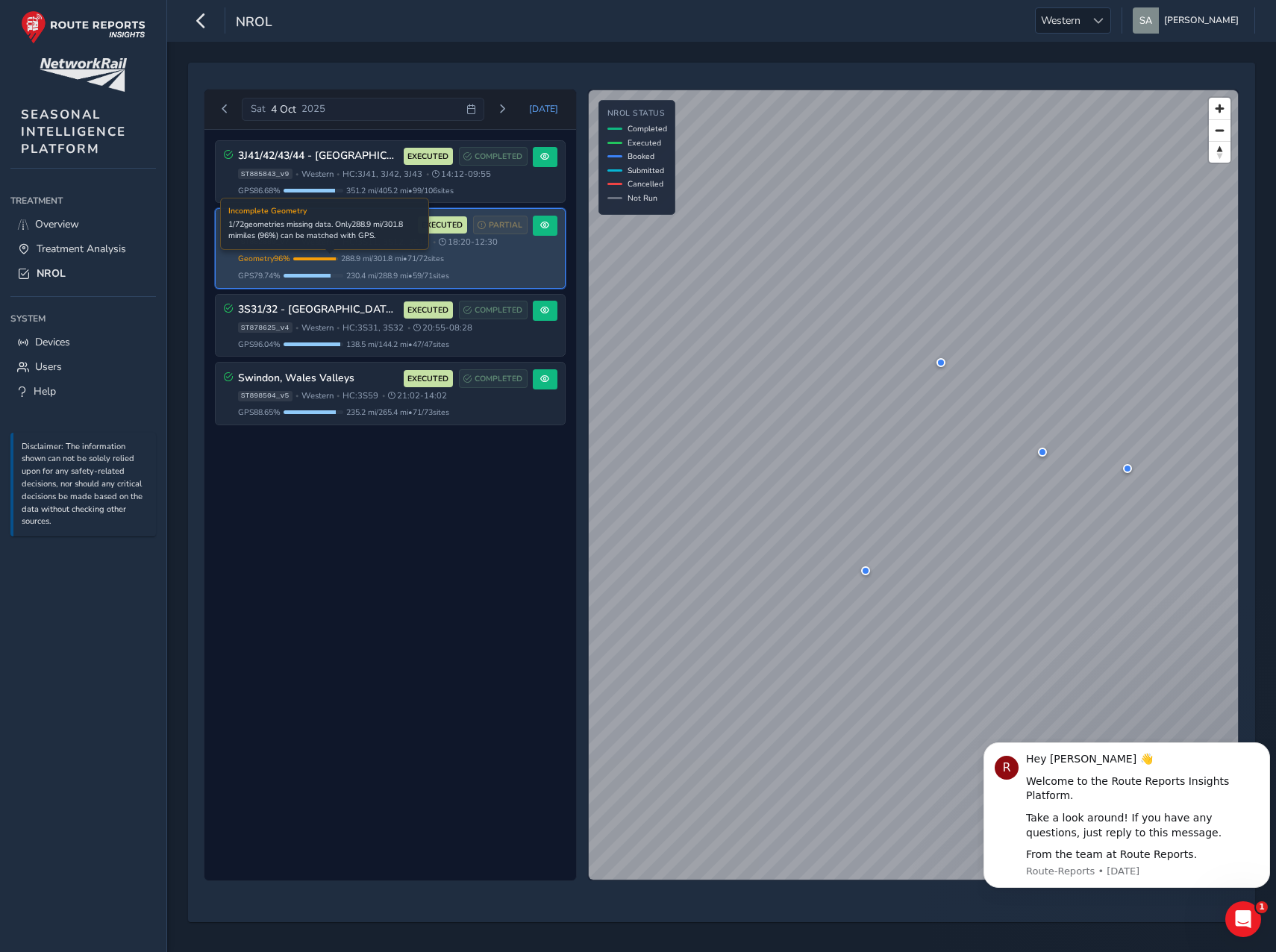
click at [463, 262] on div "Geometry 96 % Incomplete Geometry 1 / 72 geometries missing data. Only 288.9 mi…" at bounding box center [383, 259] width 289 height 12
click at [550, 228] on button at bounding box center [545, 225] width 25 height 20
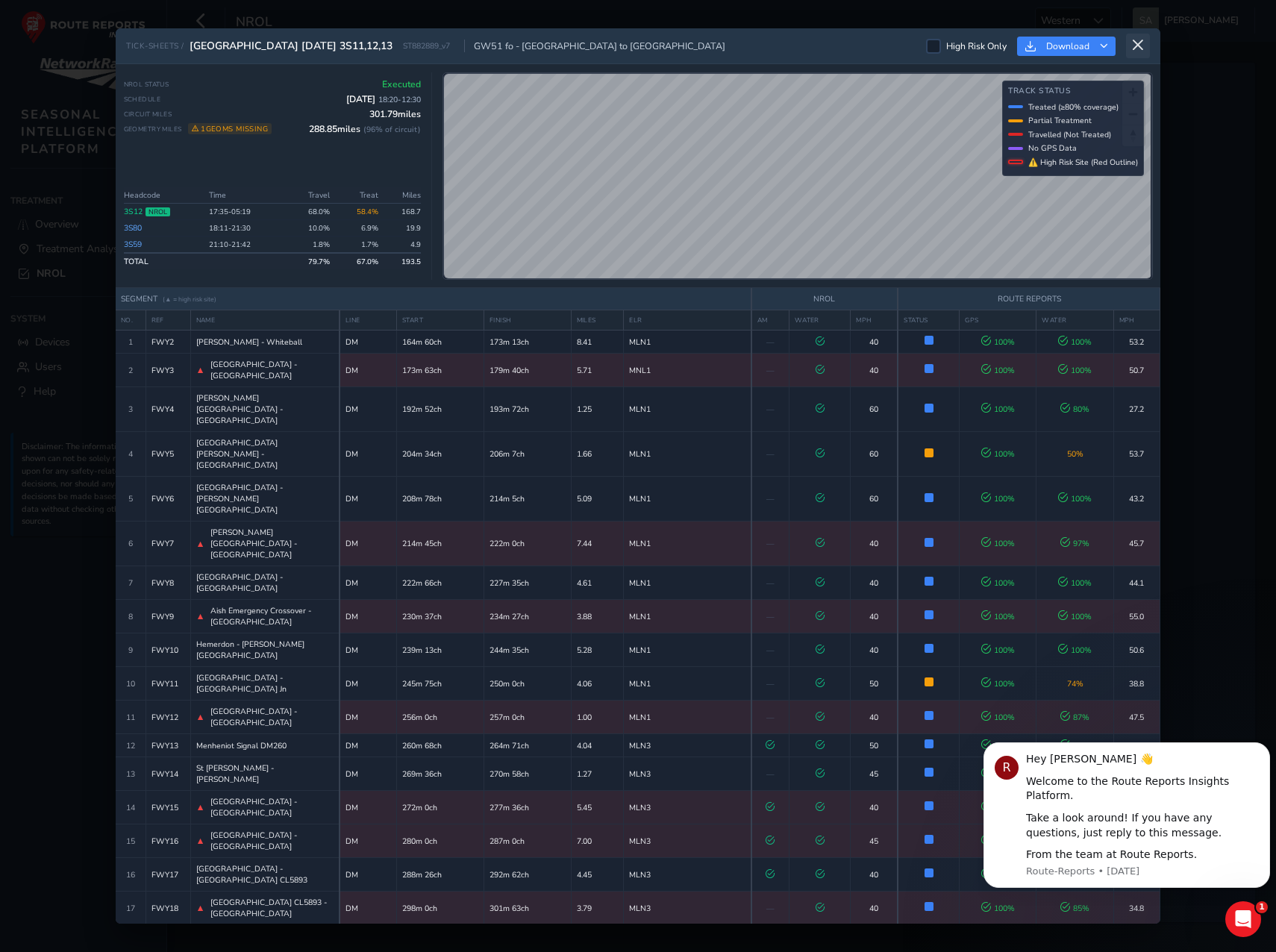
click at [1135, 43] on icon at bounding box center [1138, 45] width 13 height 13
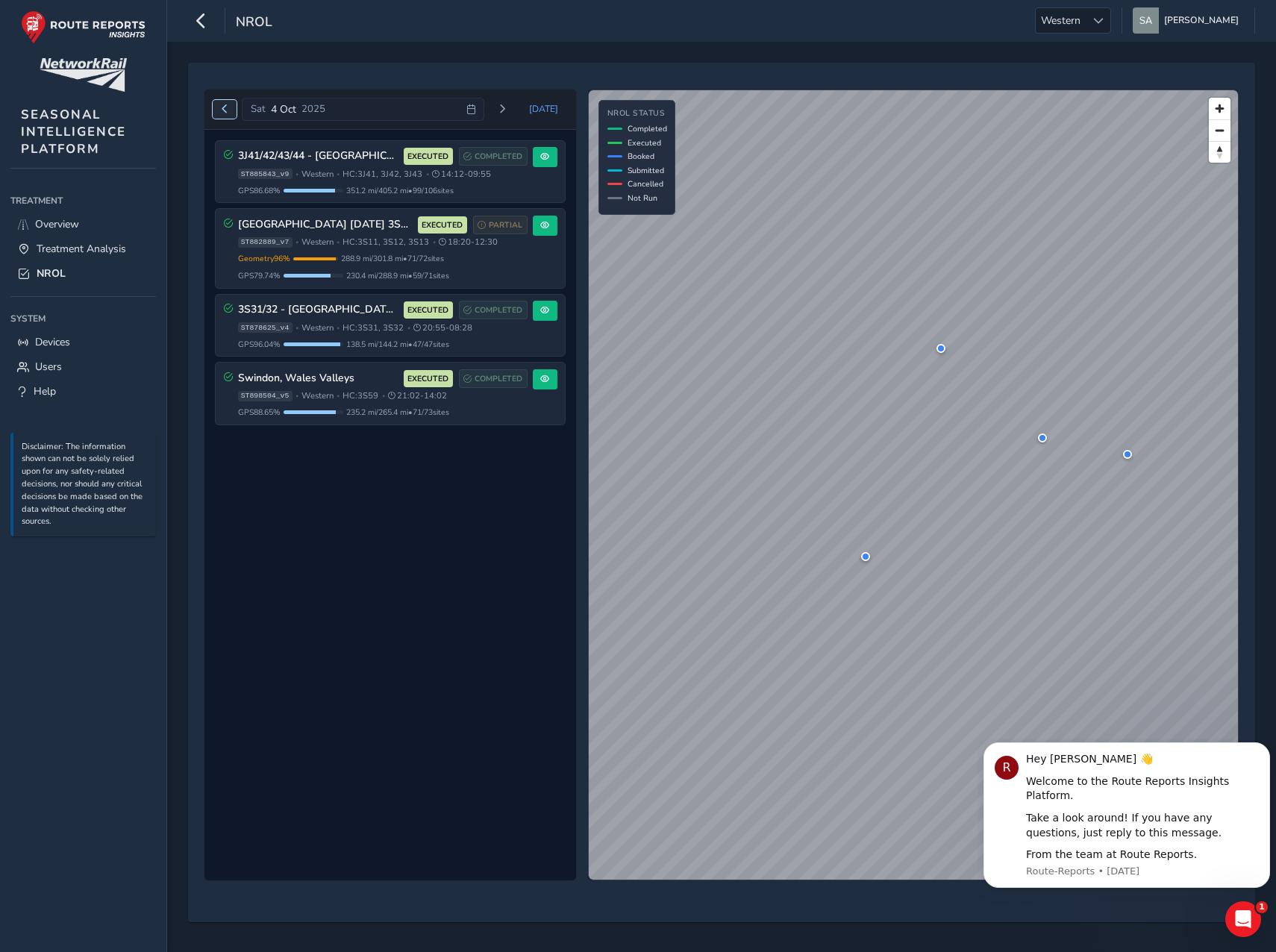
click at [224, 108] on span "Previous day" at bounding box center [224, 109] width 9 height 9
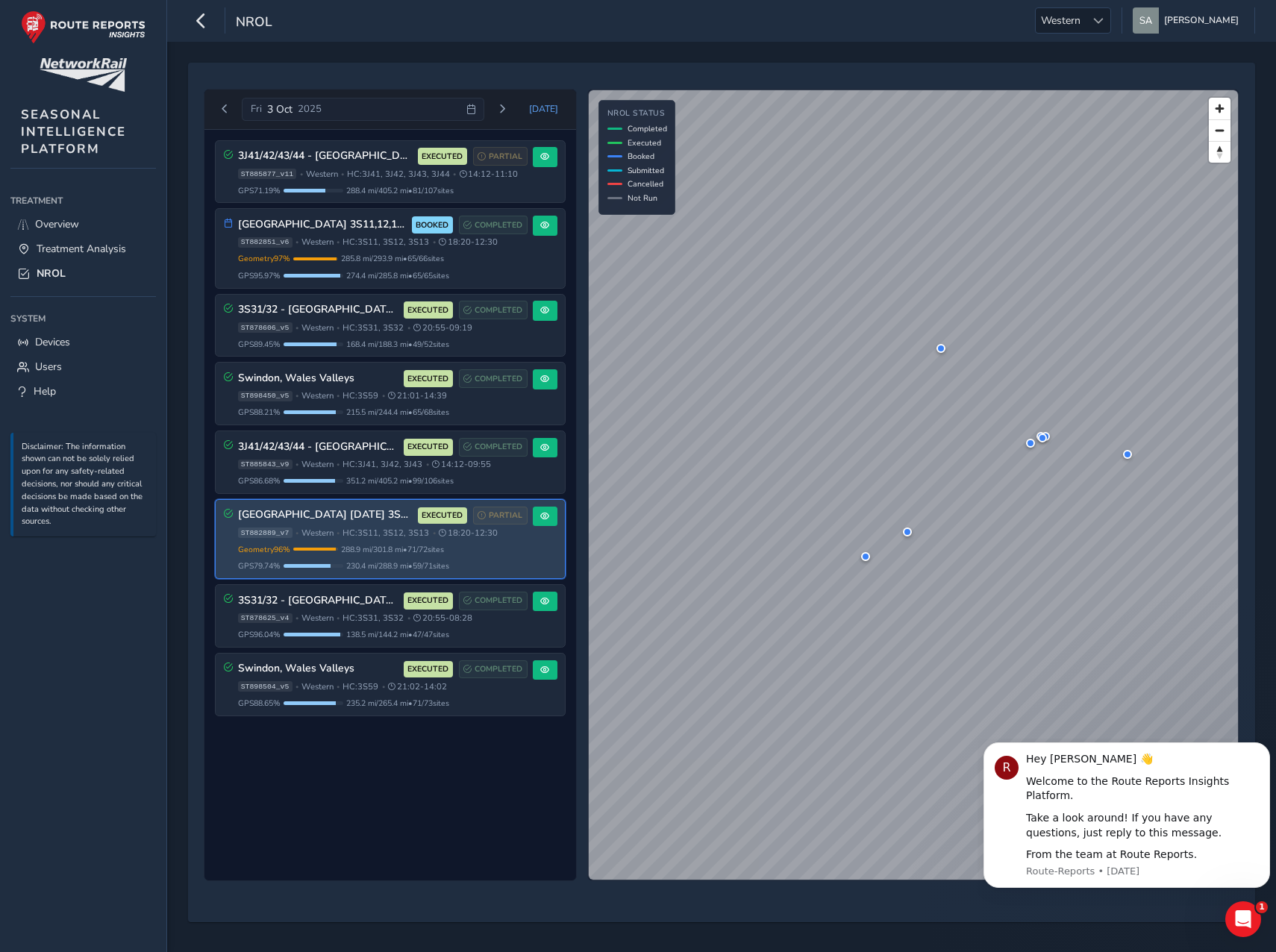
click at [388, 532] on span "HC: 3S11, 3S12, 3S13" at bounding box center [386, 534] width 87 height 12
click at [525, 541] on div "[GEOGRAPHIC_DATA] [DATE] 3S11,12,13 EXECUTED PARTIAL ST882889_v7 • Western • HC…" at bounding box center [383, 539] width 289 height 65
click at [544, 520] on span at bounding box center [544, 515] width 9 height 9
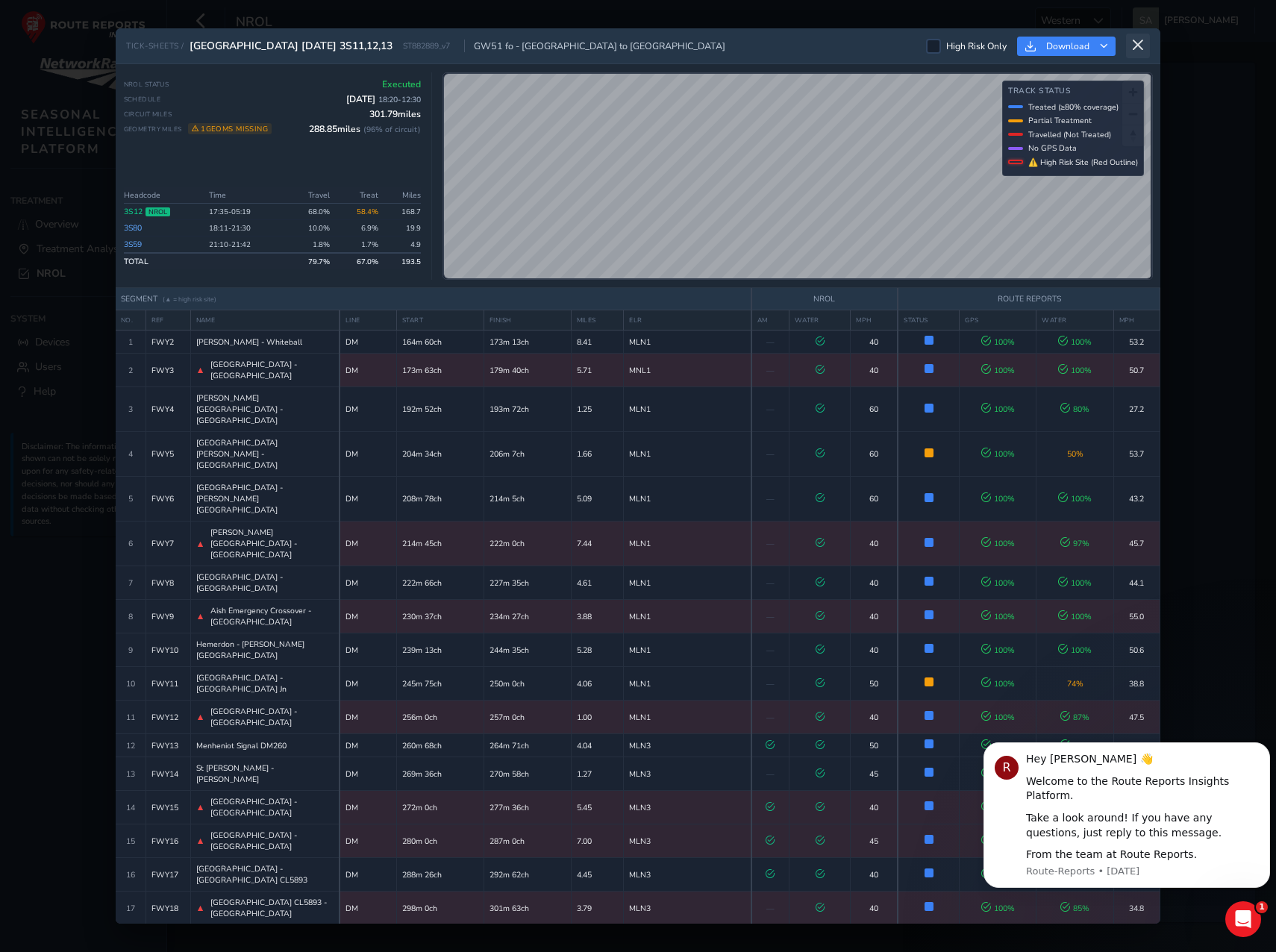
click at [1142, 41] on icon at bounding box center [1138, 45] width 13 height 13
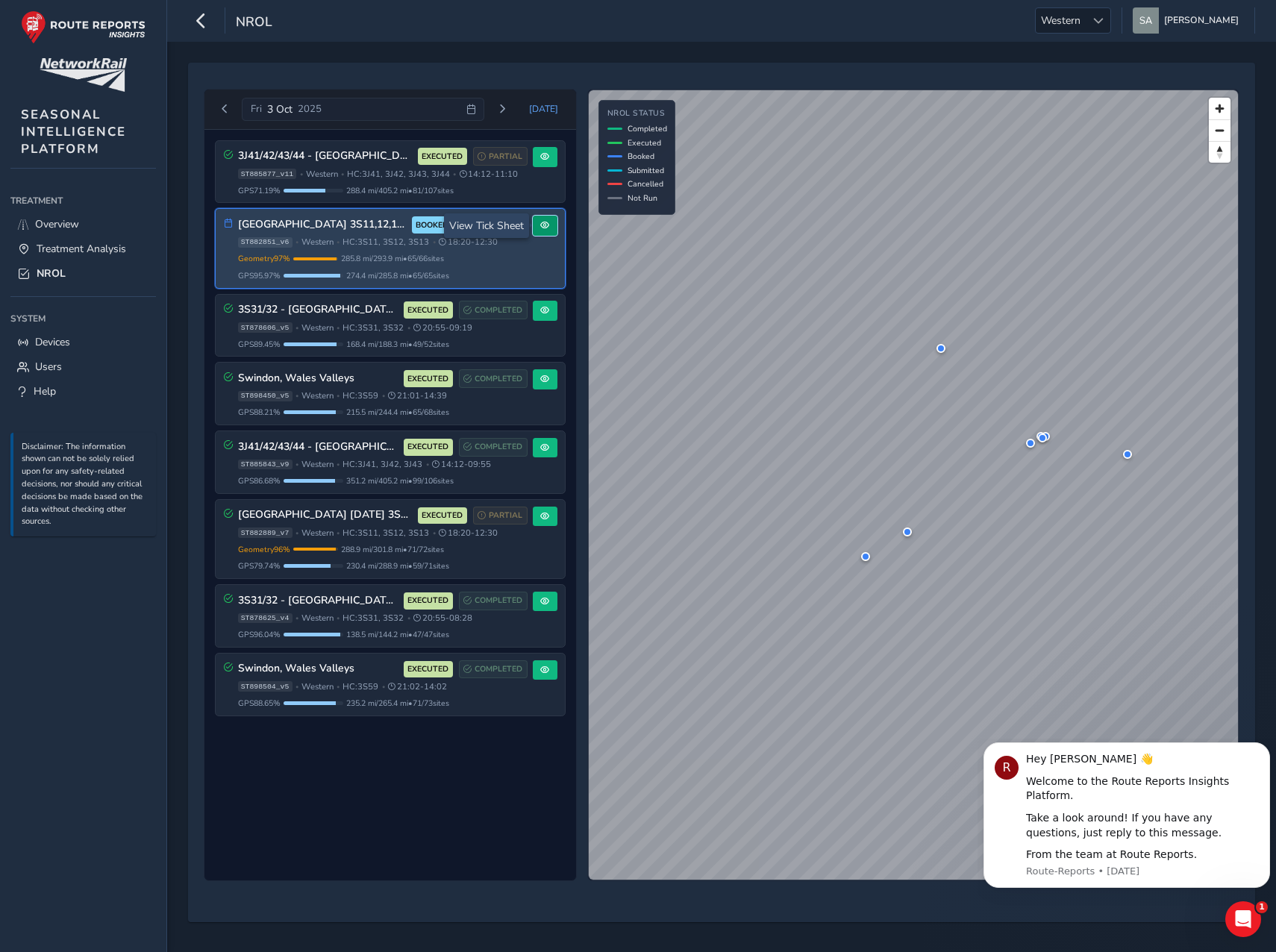
click at [548, 221] on span at bounding box center [544, 225] width 9 height 9
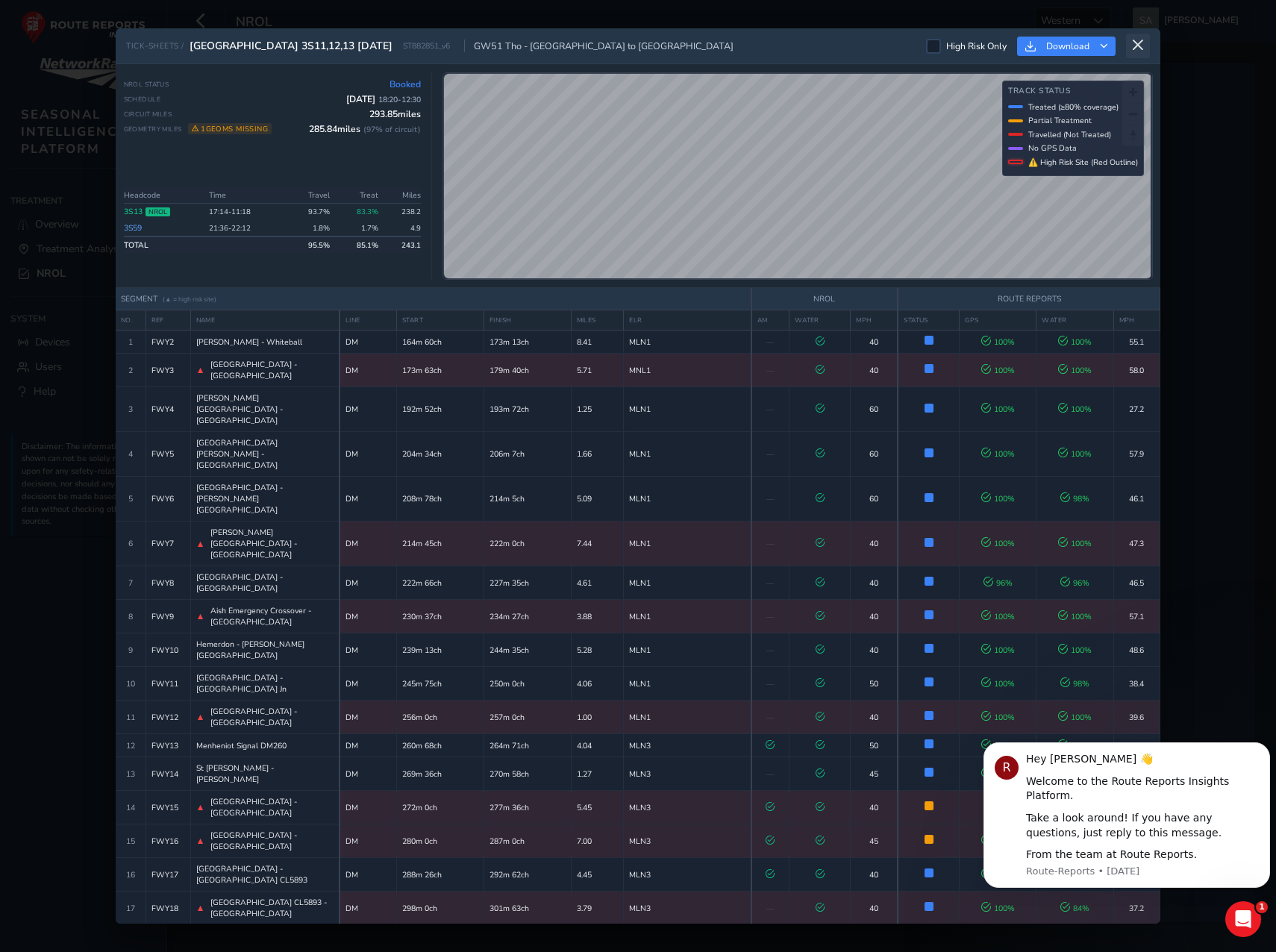
click at [1138, 42] on icon at bounding box center [1138, 45] width 13 height 13
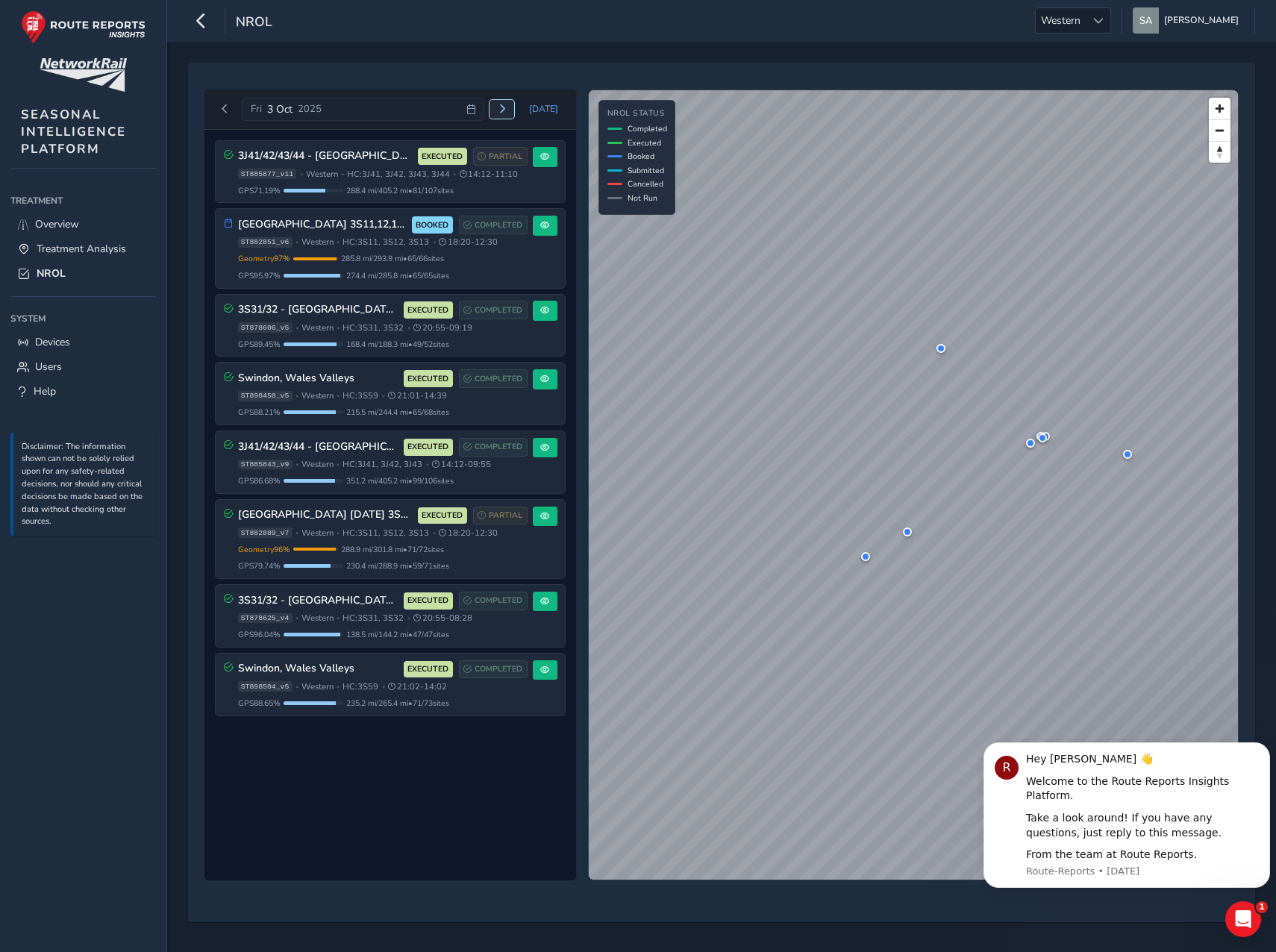
click at [500, 108] on button "Next day" at bounding box center [502, 109] width 25 height 18
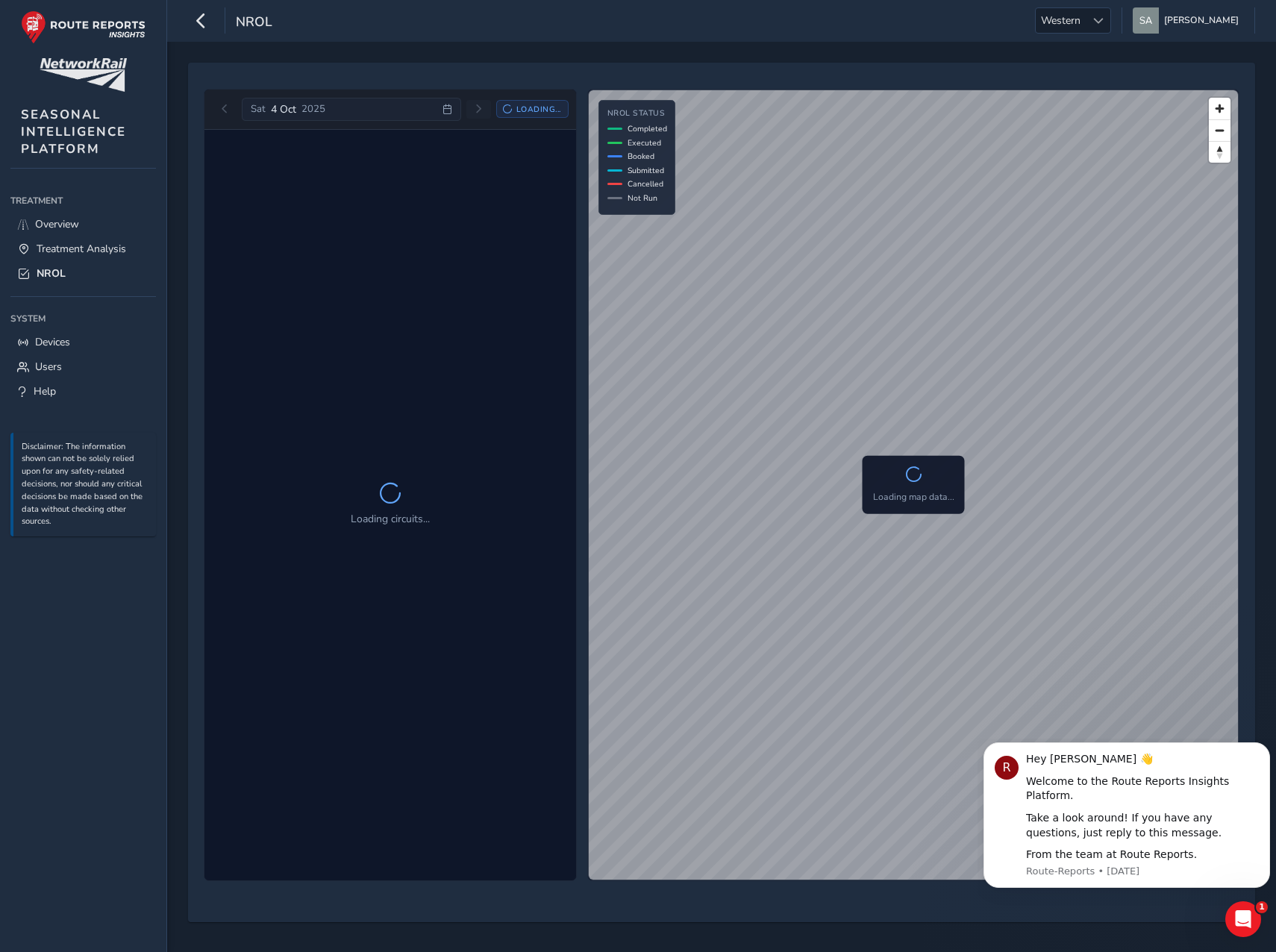
click at [500, 108] on div "Loading..." at bounding box center [532, 109] width 72 height 18
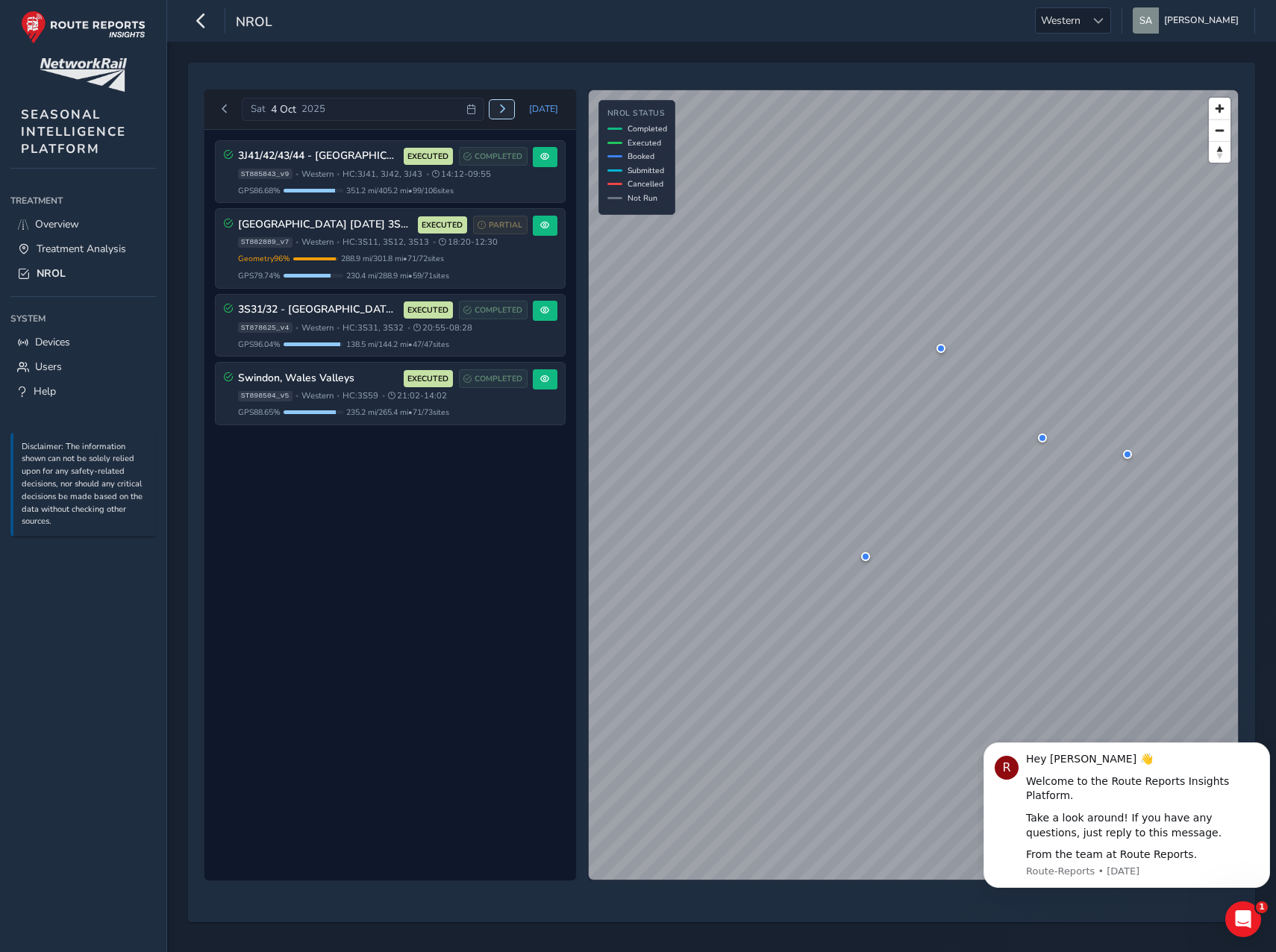
click at [505, 113] on span "Next day" at bounding box center [502, 109] width 9 height 9
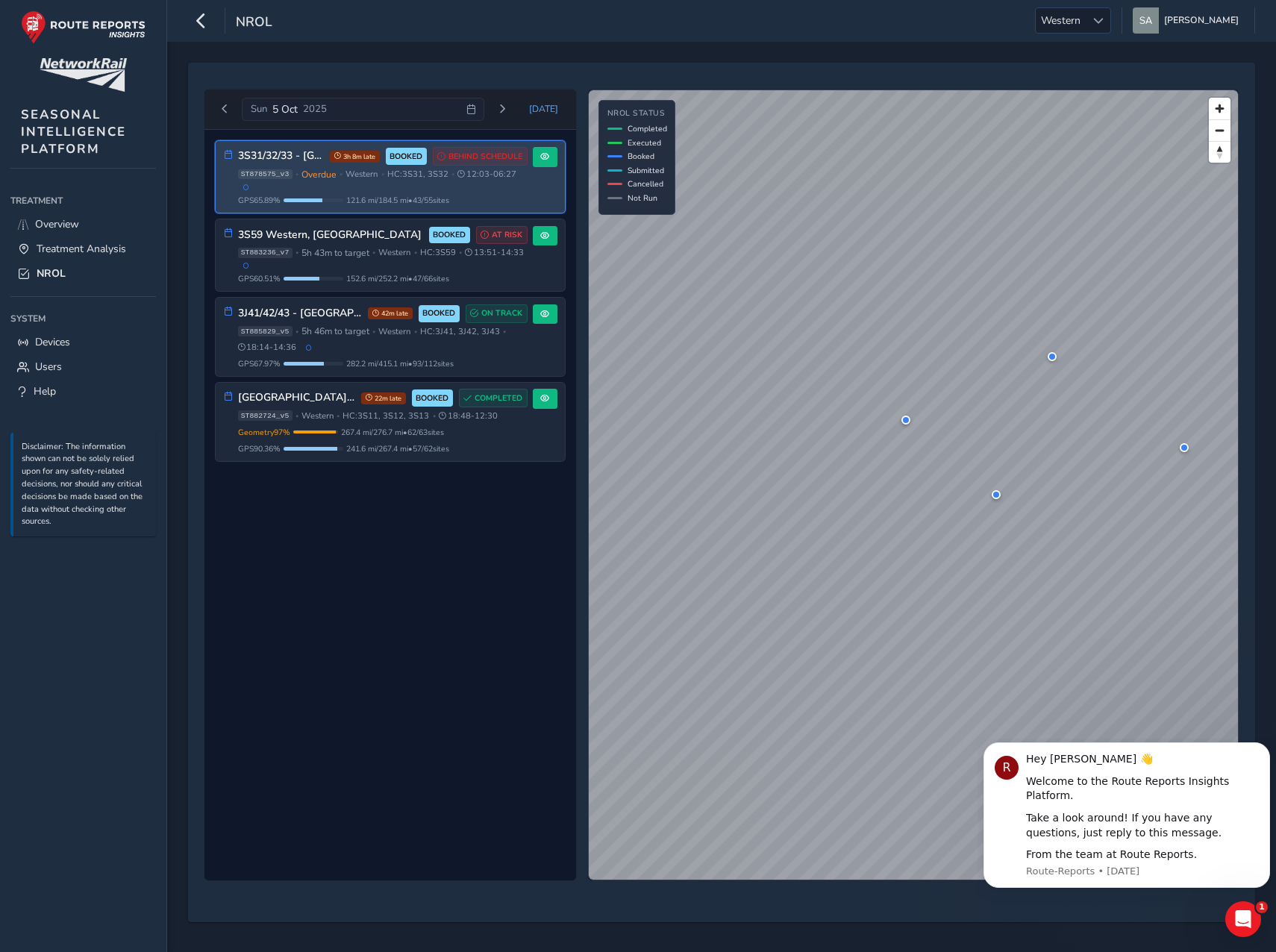
click at [373, 178] on span "Western" at bounding box center [361, 174] width 32 height 12
click at [537, 179] on div "3S31/32/33 - [GEOGRAPHIC_DATA], [GEOGRAPHIC_DATA] [GEOGRAPHIC_DATA] & [GEOGRAPH…" at bounding box center [389, 177] width 349 height 72
click at [552, 162] on button at bounding box center [545, 157] width 25 height 20
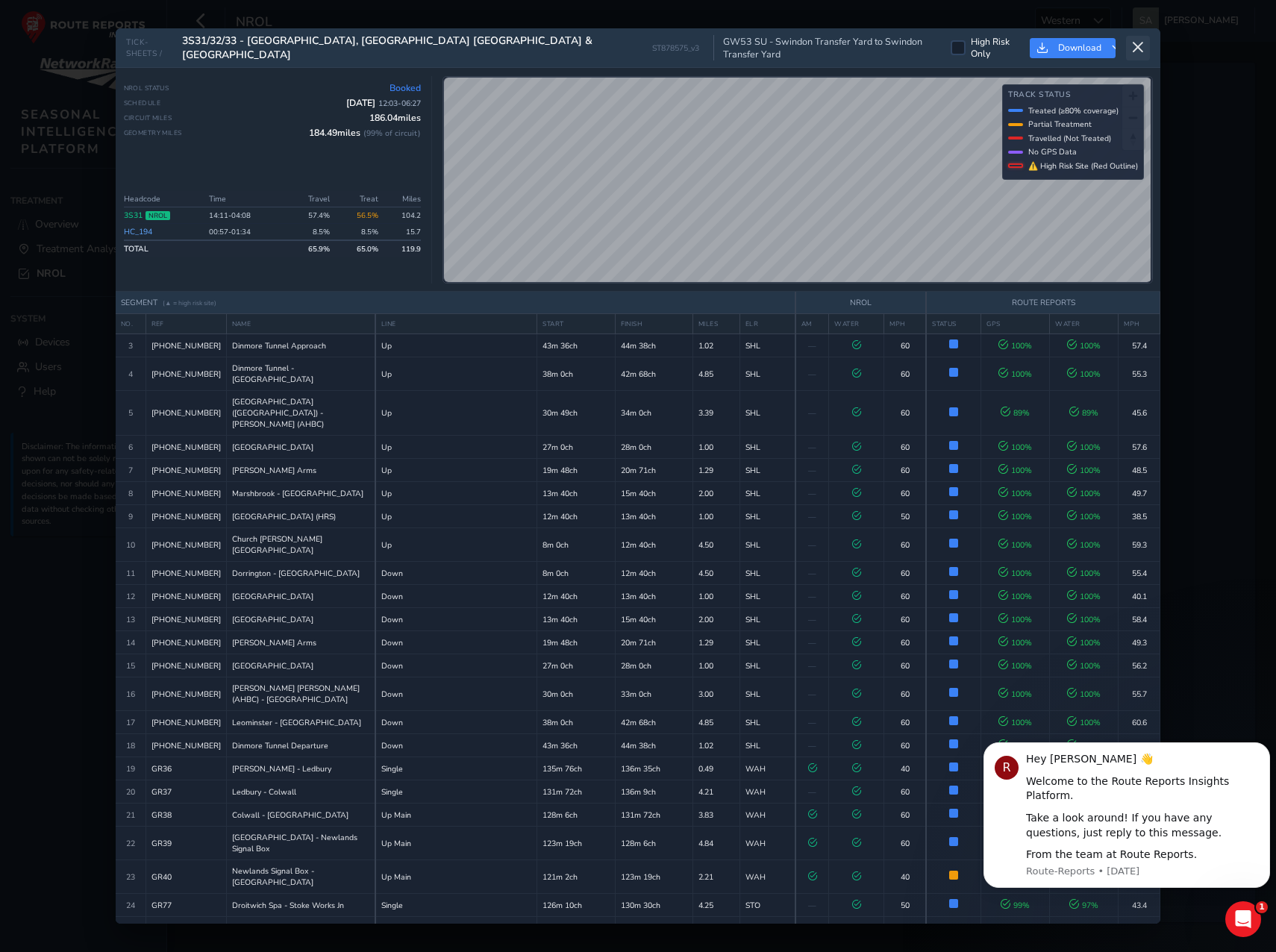
click at [1141, 47] on icon at bounding box center [1138, 48] width 13 height 13
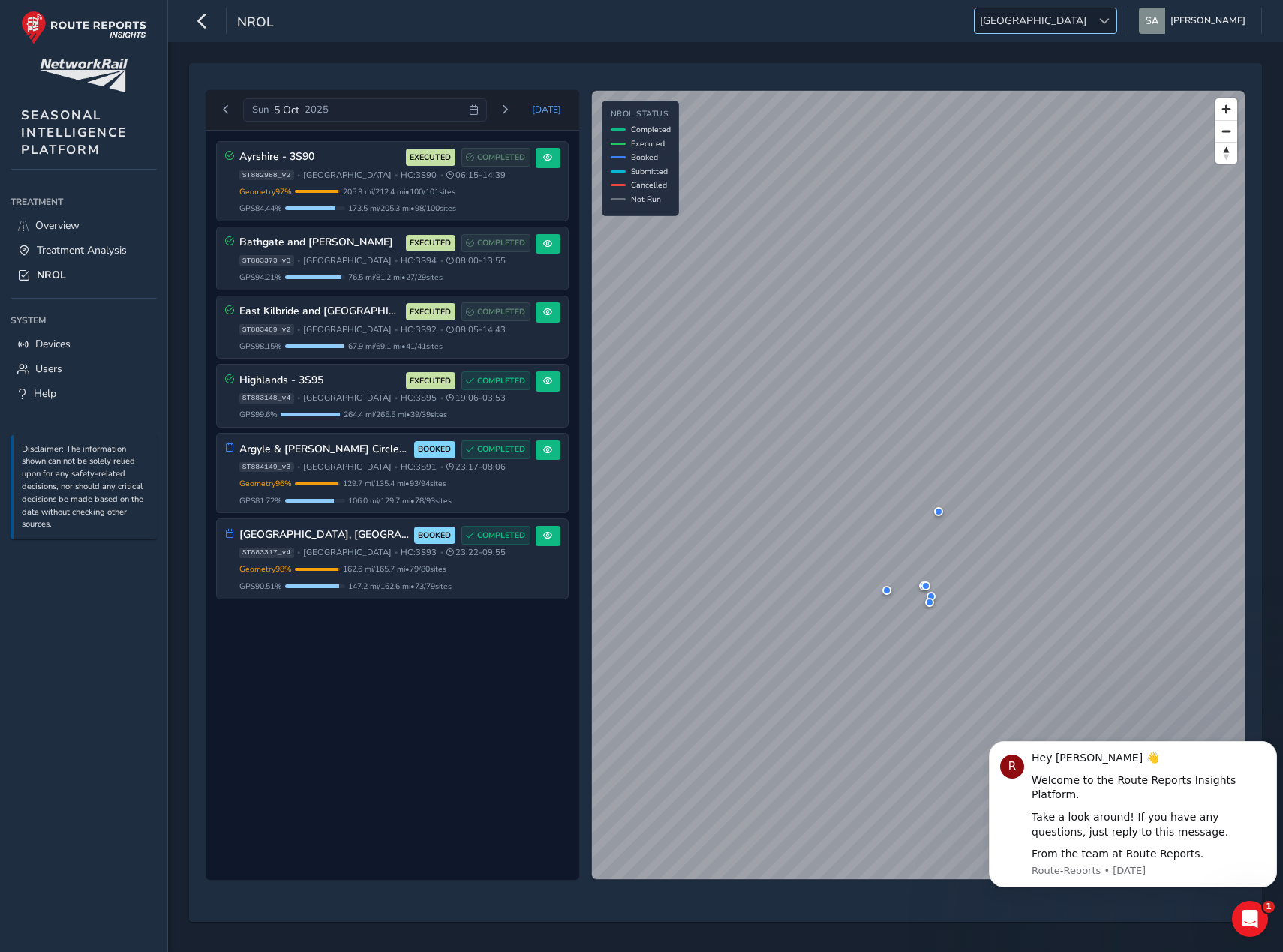
click at [1117, 20] on div at bounding box center [1104, 21] width 25 height 25
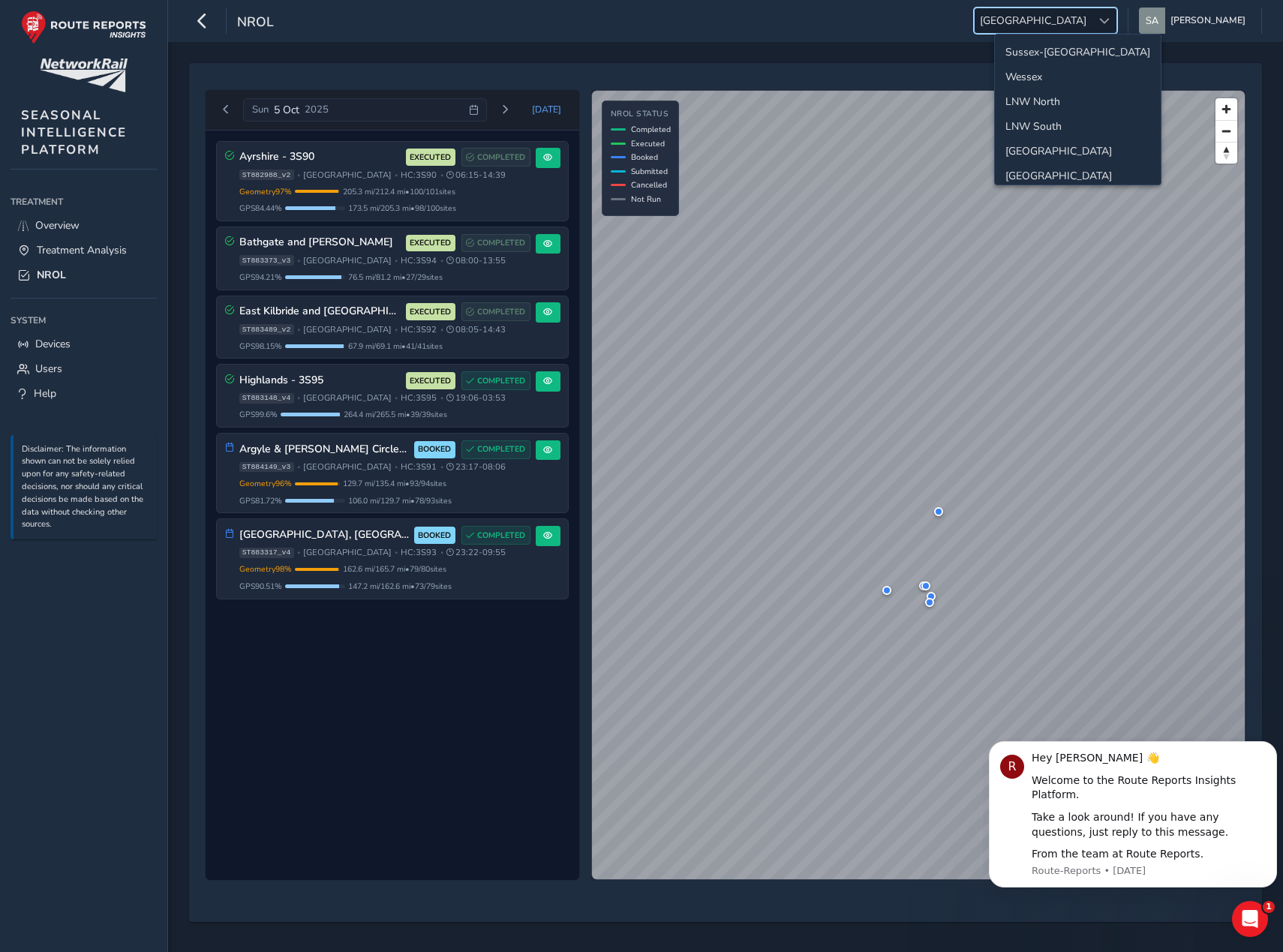
scroll to position [53, 0]
click at [1075, 148] on li "Western" at bounding box center [1078, 148] width 166 height 25
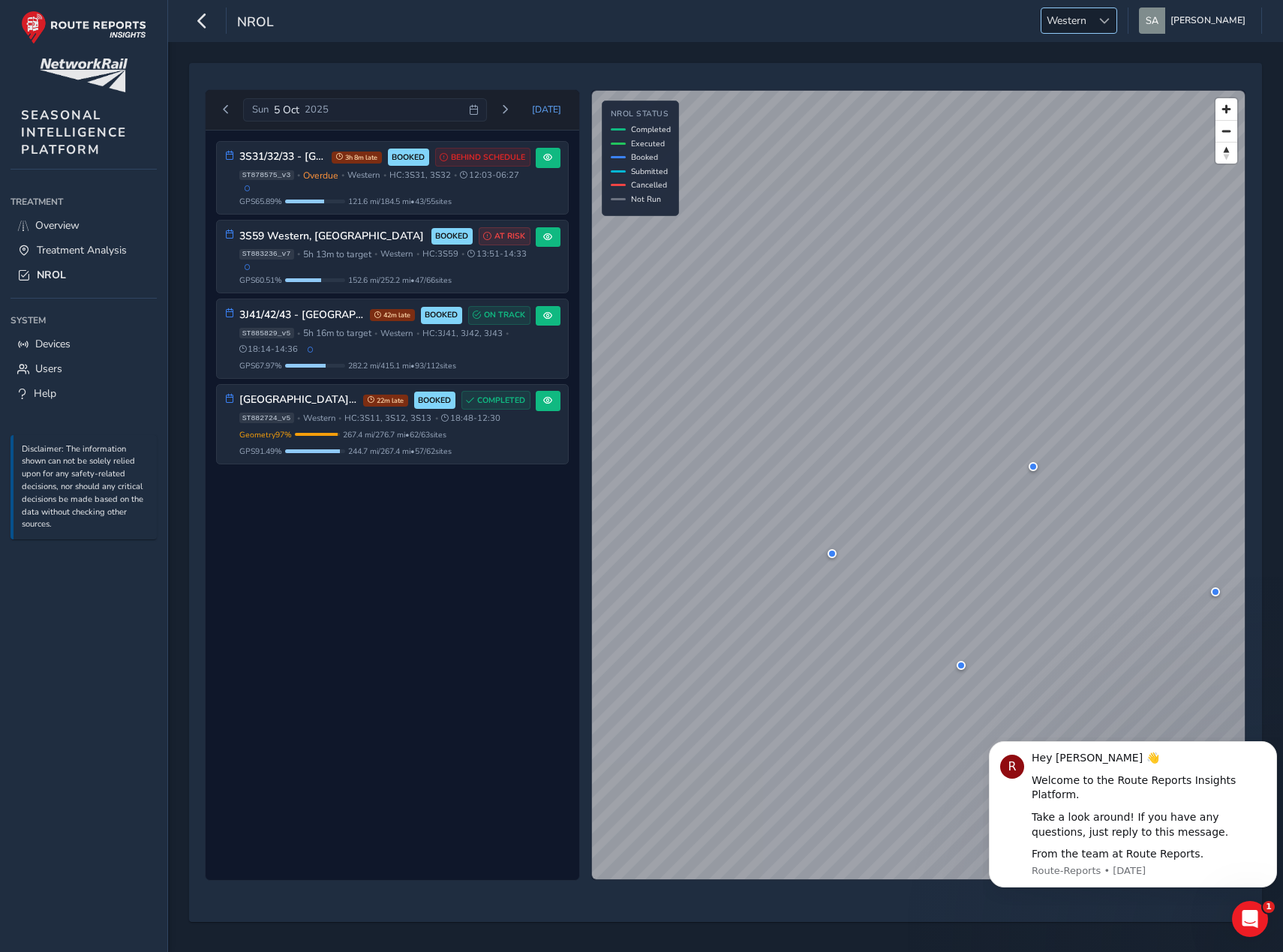
click at [1092, 22] on span "Western" at bounding box center [1066, 21] width 50 height 25
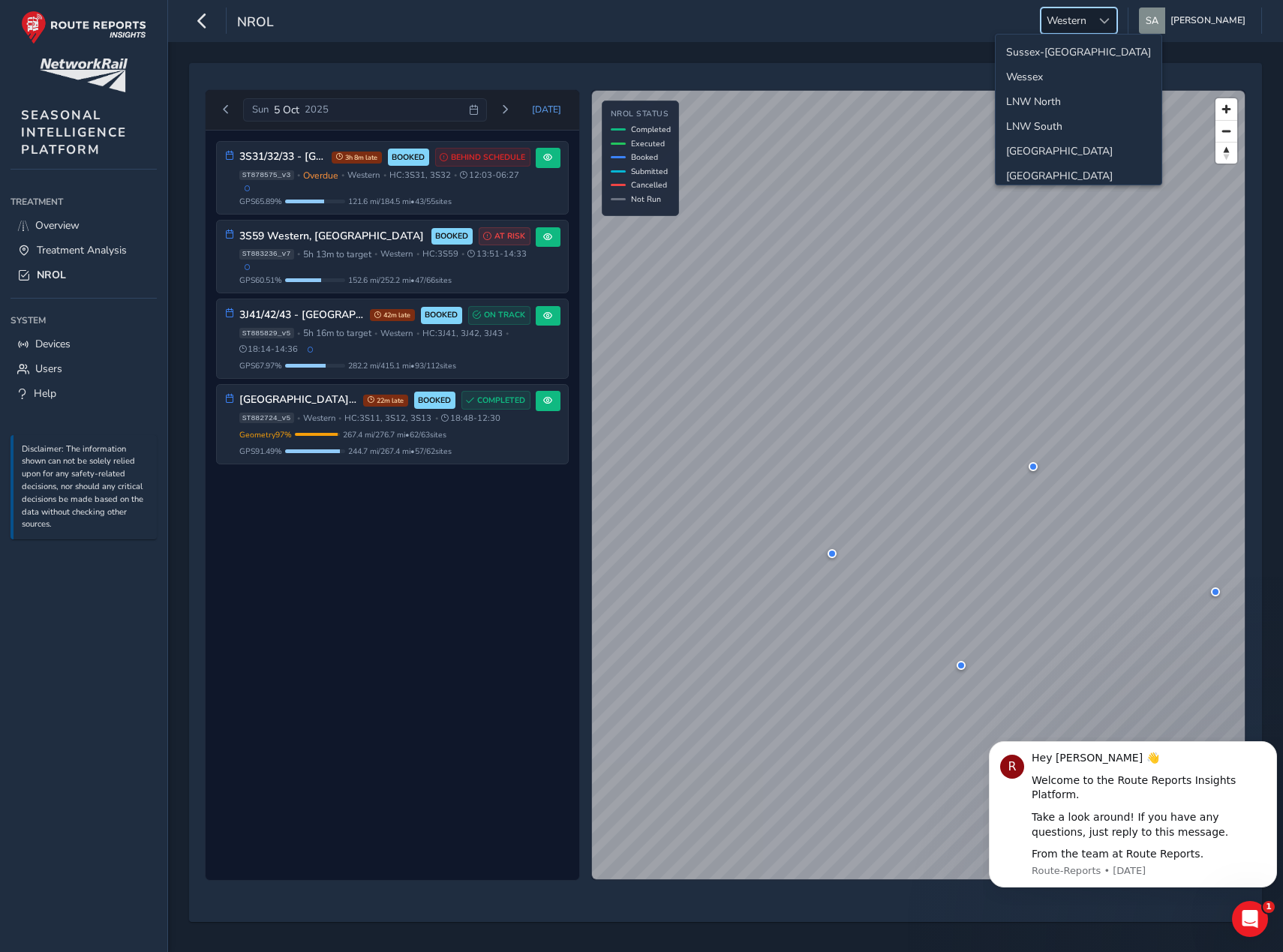
scroll to position [28, 0]
click at [1030, 141] on li "[GEOGRAPHIC_DATA]" at bounding box center [1079, 148] width 166 height 25
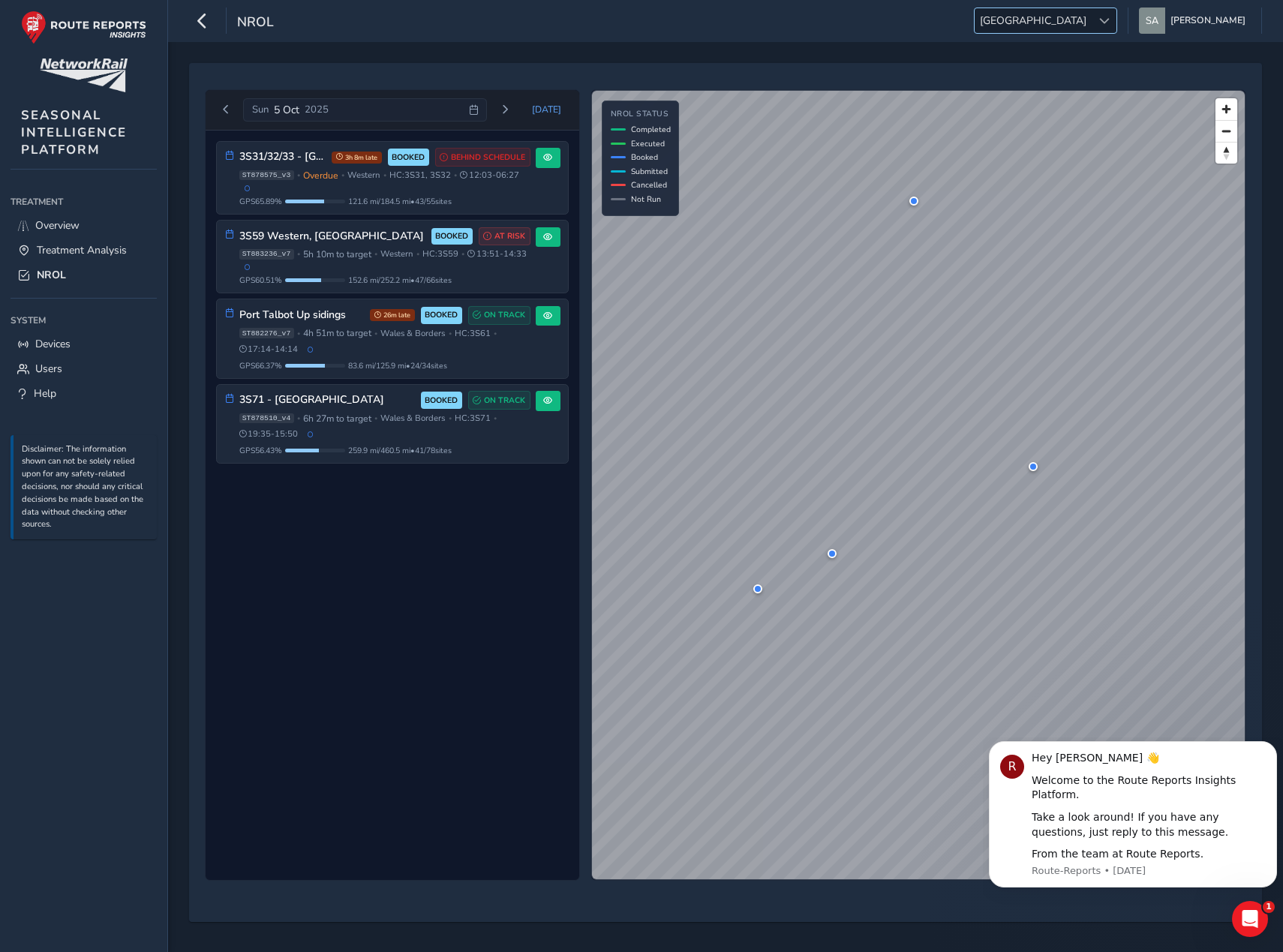
click at [1092, 25] on span "[GEOGRAPHIC_DATA]" at bounding box center [1033, 21] width 117 height 25
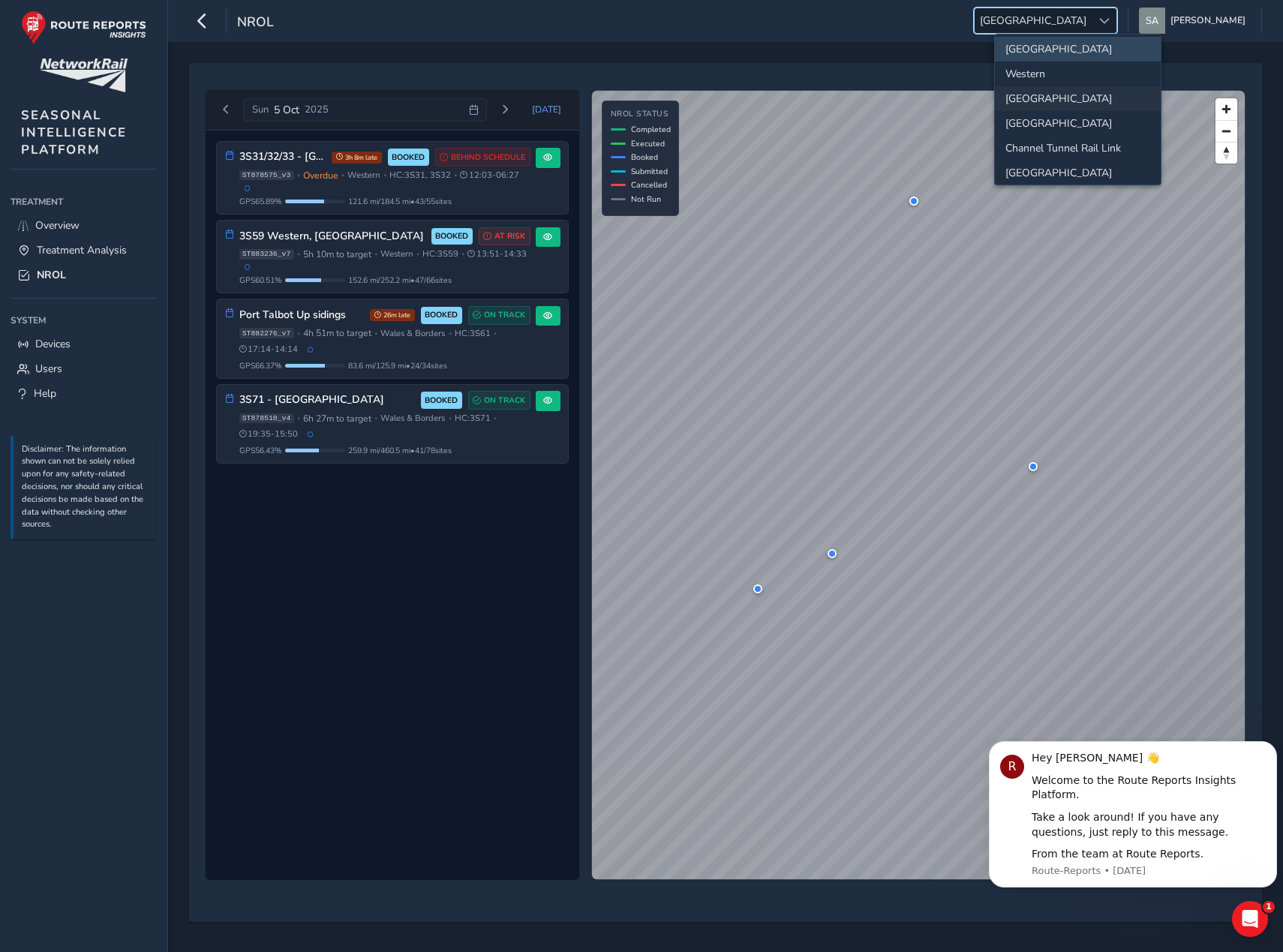
scroll to position [125, 0]
click at [1056, 72] on li "Western" at bounding box center [1078, 76] width 166 height 25
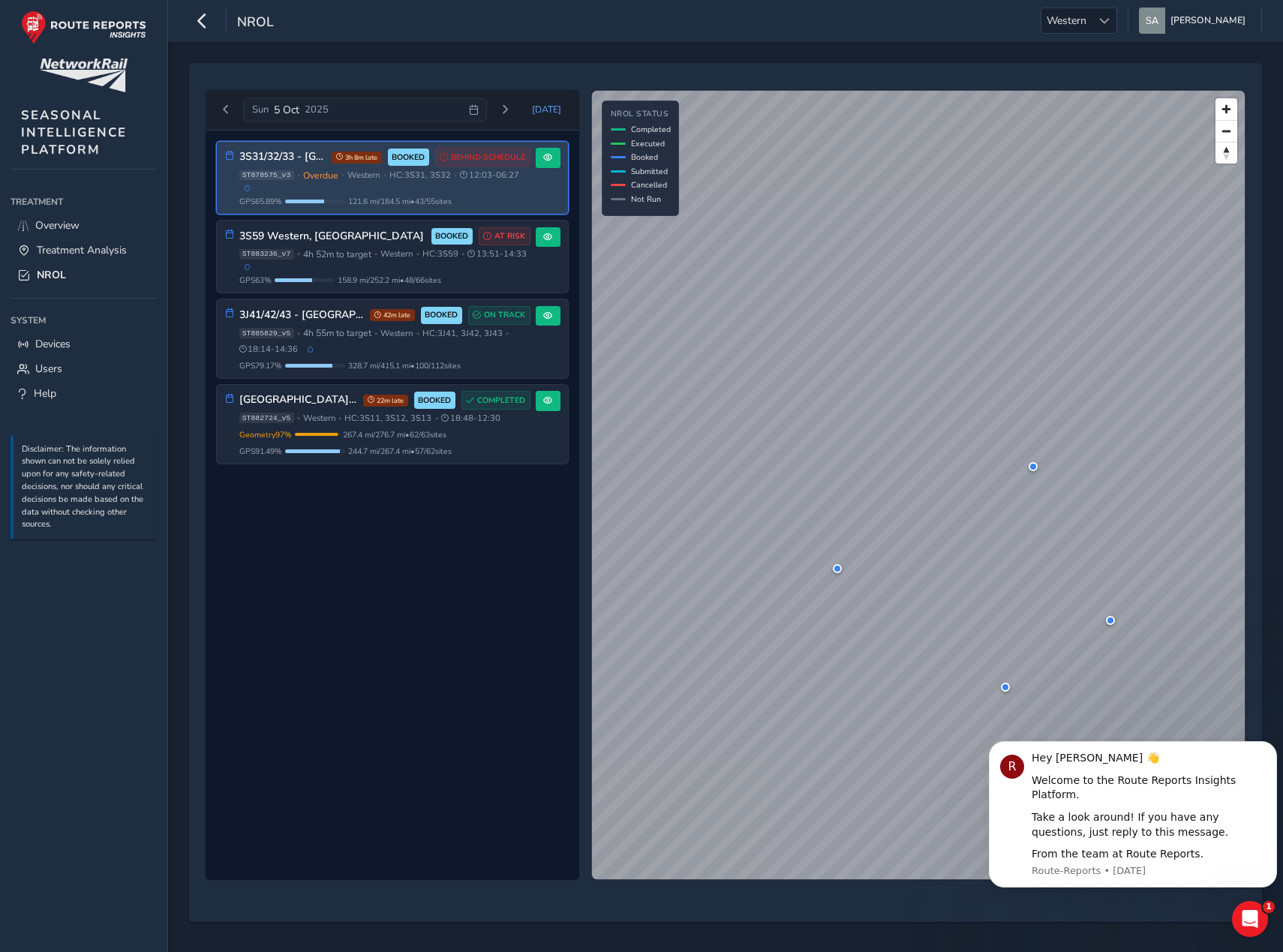
click at [375, 189] on div "ST878575_v3 • Overdue • Western • HC: 3S31, 3S32 • 12:03 - 06:27" at bounding box center [385, 180] width 291 height 22
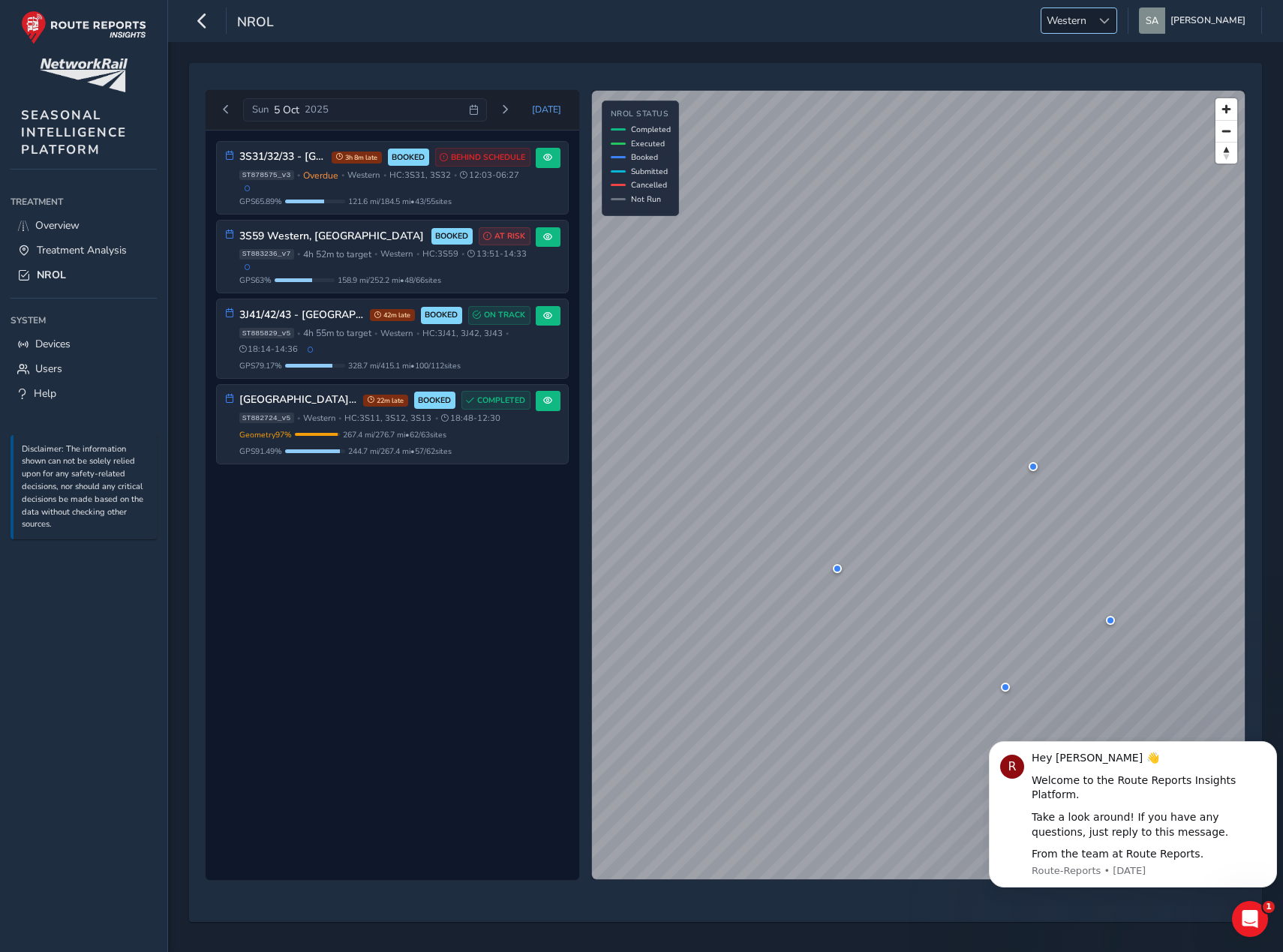
click at [1110, 16] on span at bounding box center [1104, 20] width 11 height 11
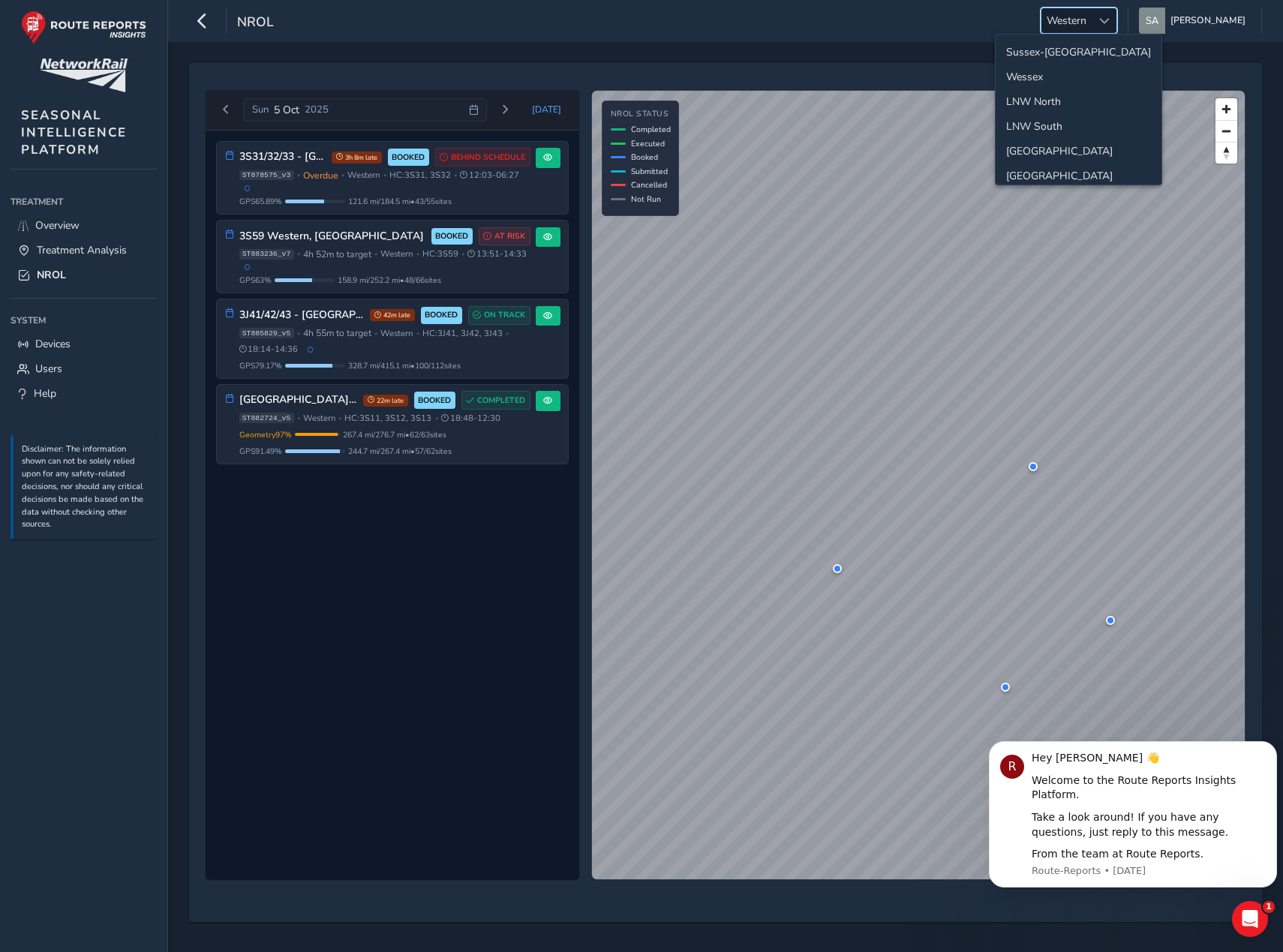
scroll to position [28, 0]
click at [1065, 99] on li "LNW South" at bounding box center [1079, 98] width 166 height 25
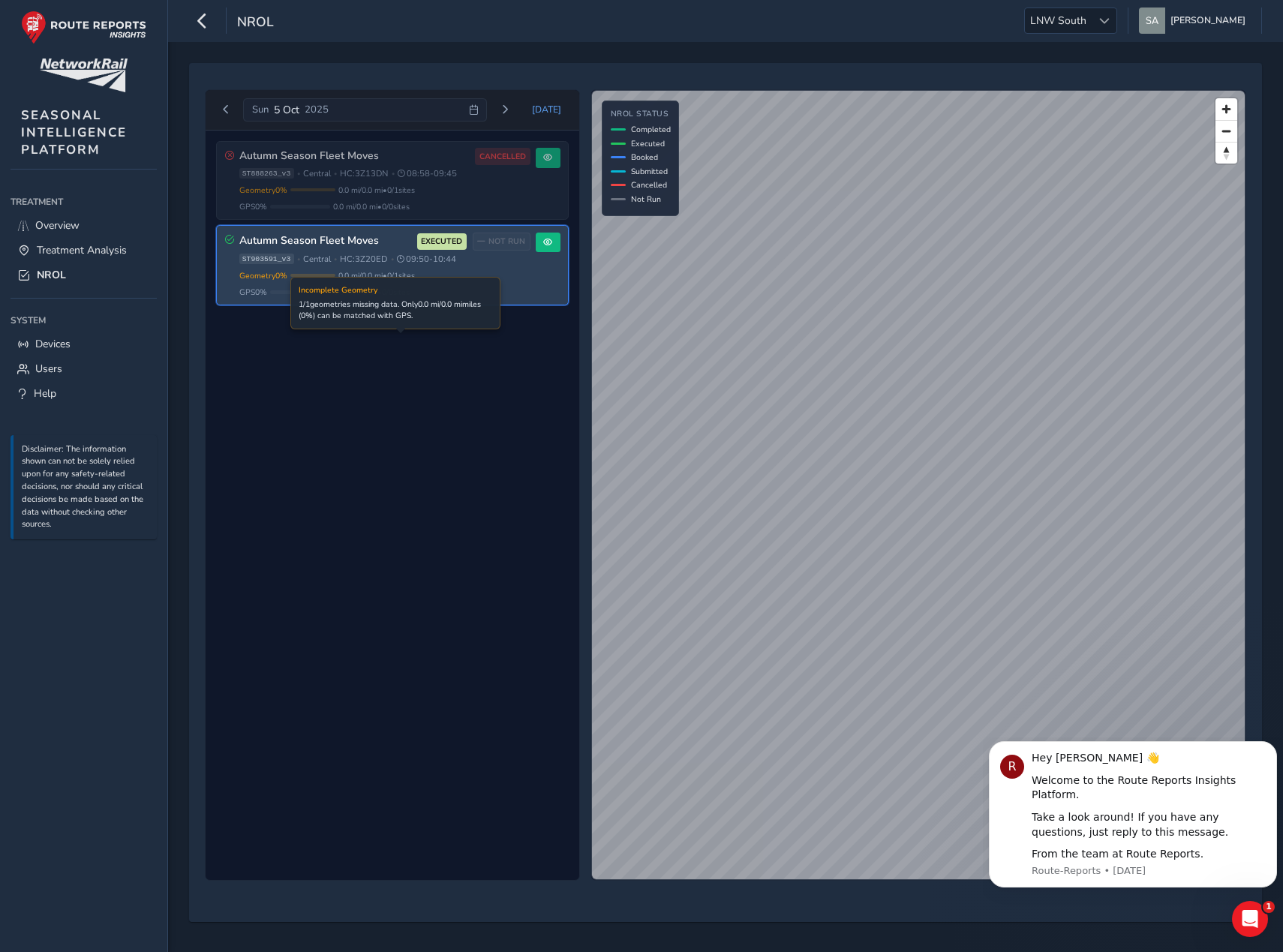
click at [338, 280] on div "Geometry 0 % Incomplete Geometry 1 / 1 geometries missing data. Only 0.0 mi / 0…" at bounding box center [385, 275] width 291 height 12
click at [510, 274] on div "Geometry 0 % Incomplete Geometry 1 / 1 geometries missing data. Only 0.0 mi / 0…" at bounding box center [385, 275] width 291 height 12
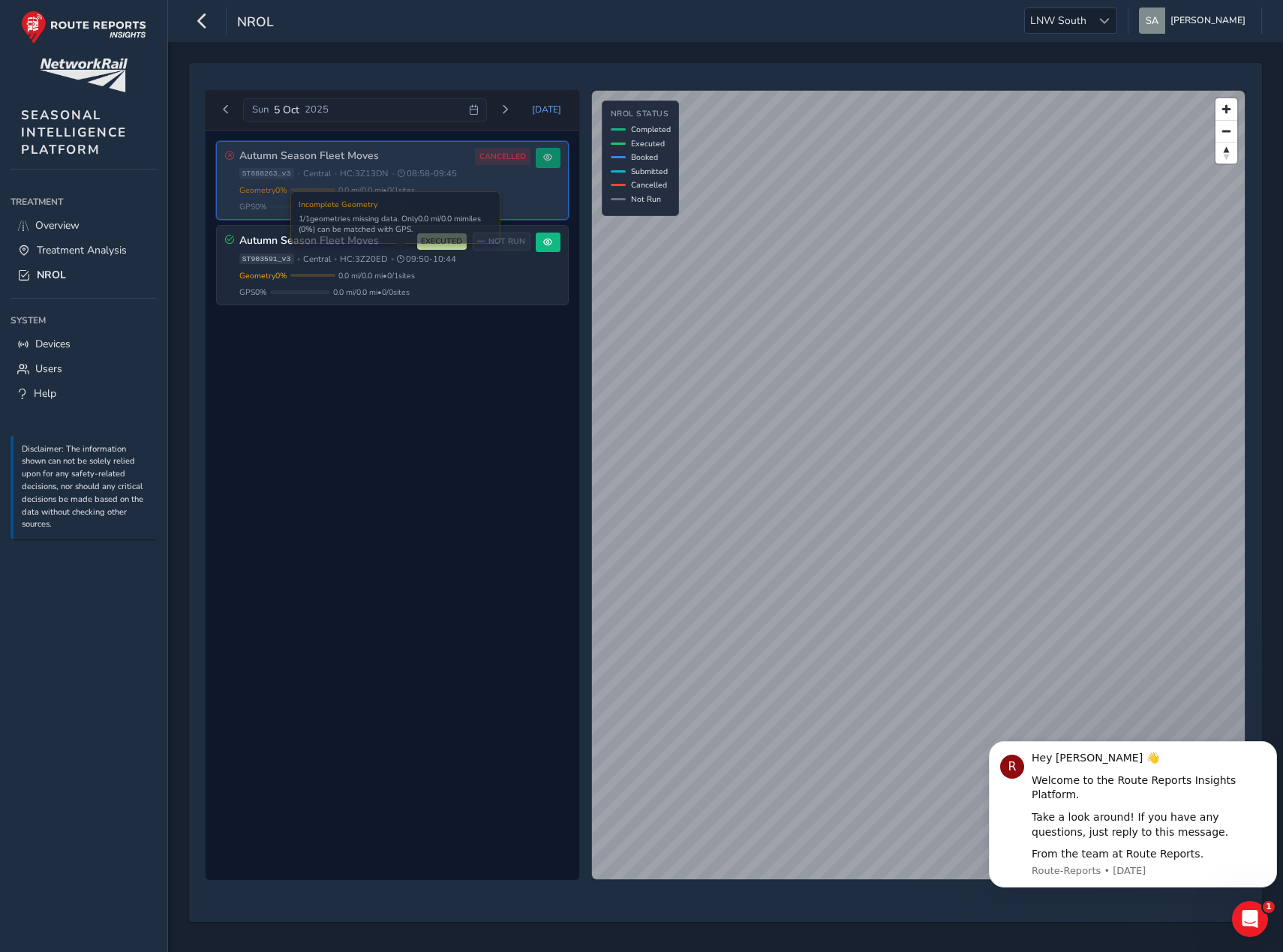
click at [452, 192] on div "Geometry 0 % Incomplete Geometry 1 / 1 geometries missing data. Only 0.0 mi / 0…" at bounding box center [385, 190] width 291 height 12
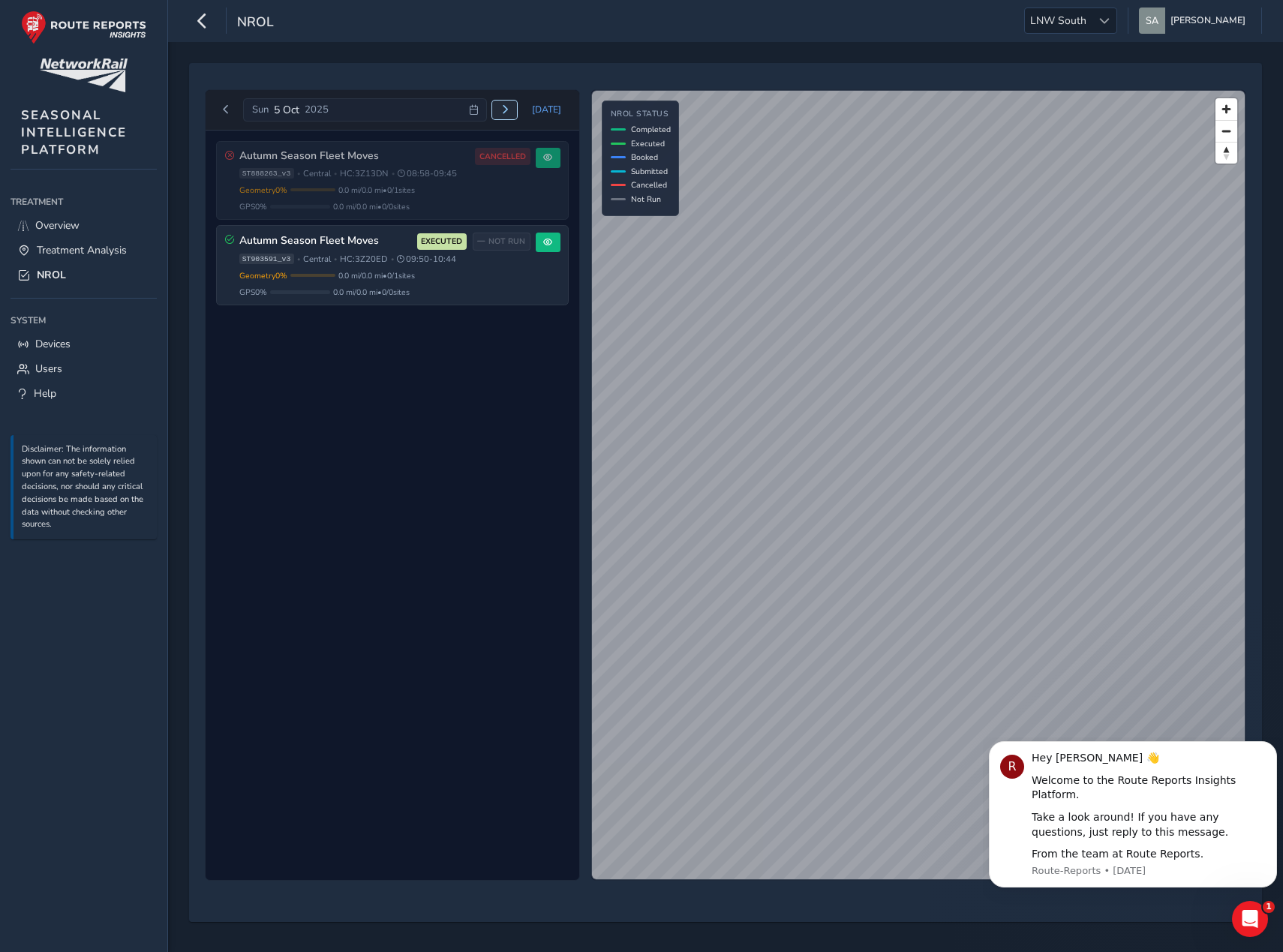
click at [505, 109] on span "Next day" at bounding box center [505, 109] width 9 height 9
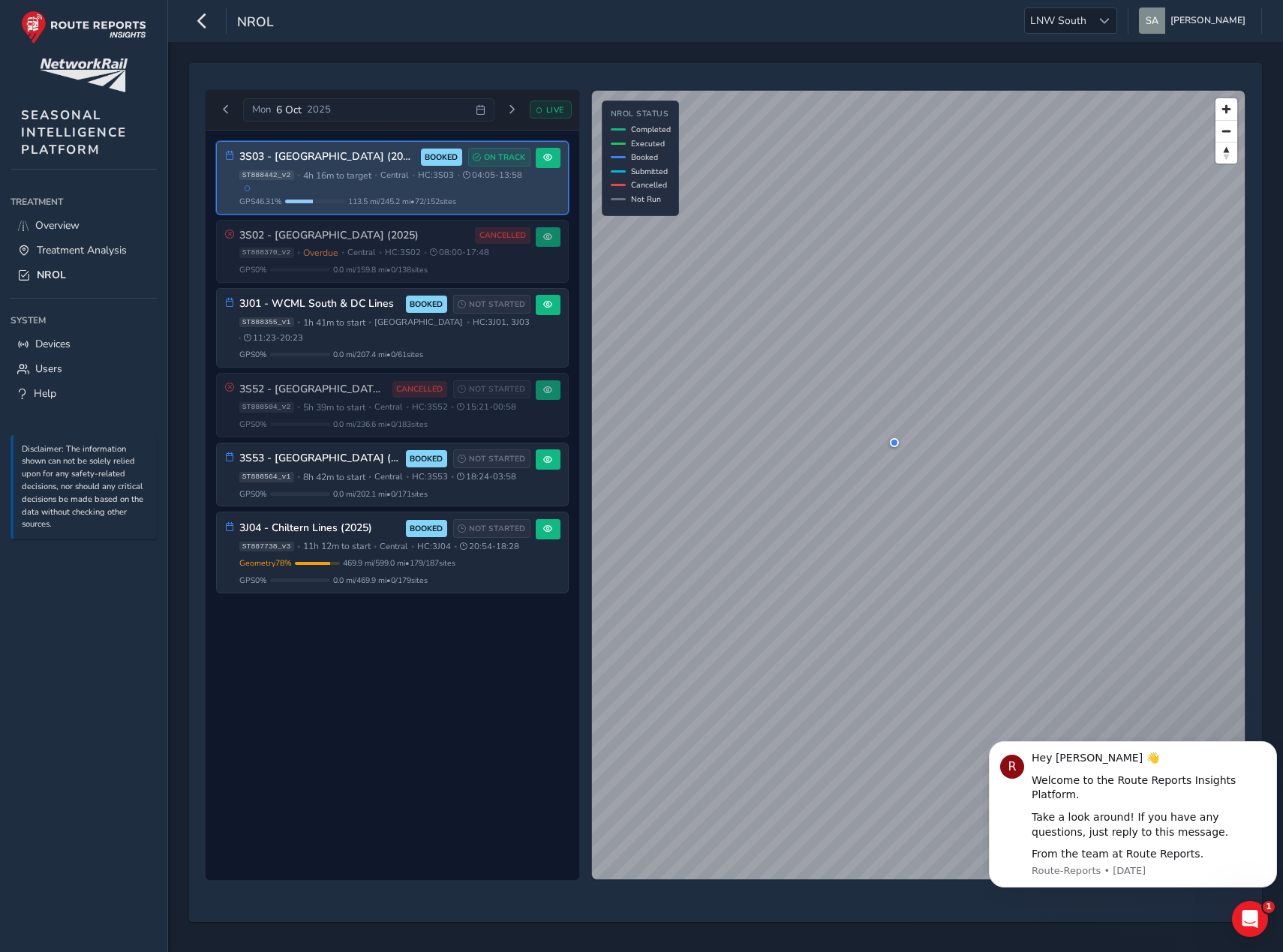
click at [377, 179] on span "•" at bounding box center [375, 175] width 3 height 9
click at [550, 156] on span at bounding box center [547, 157] width 9 height 9
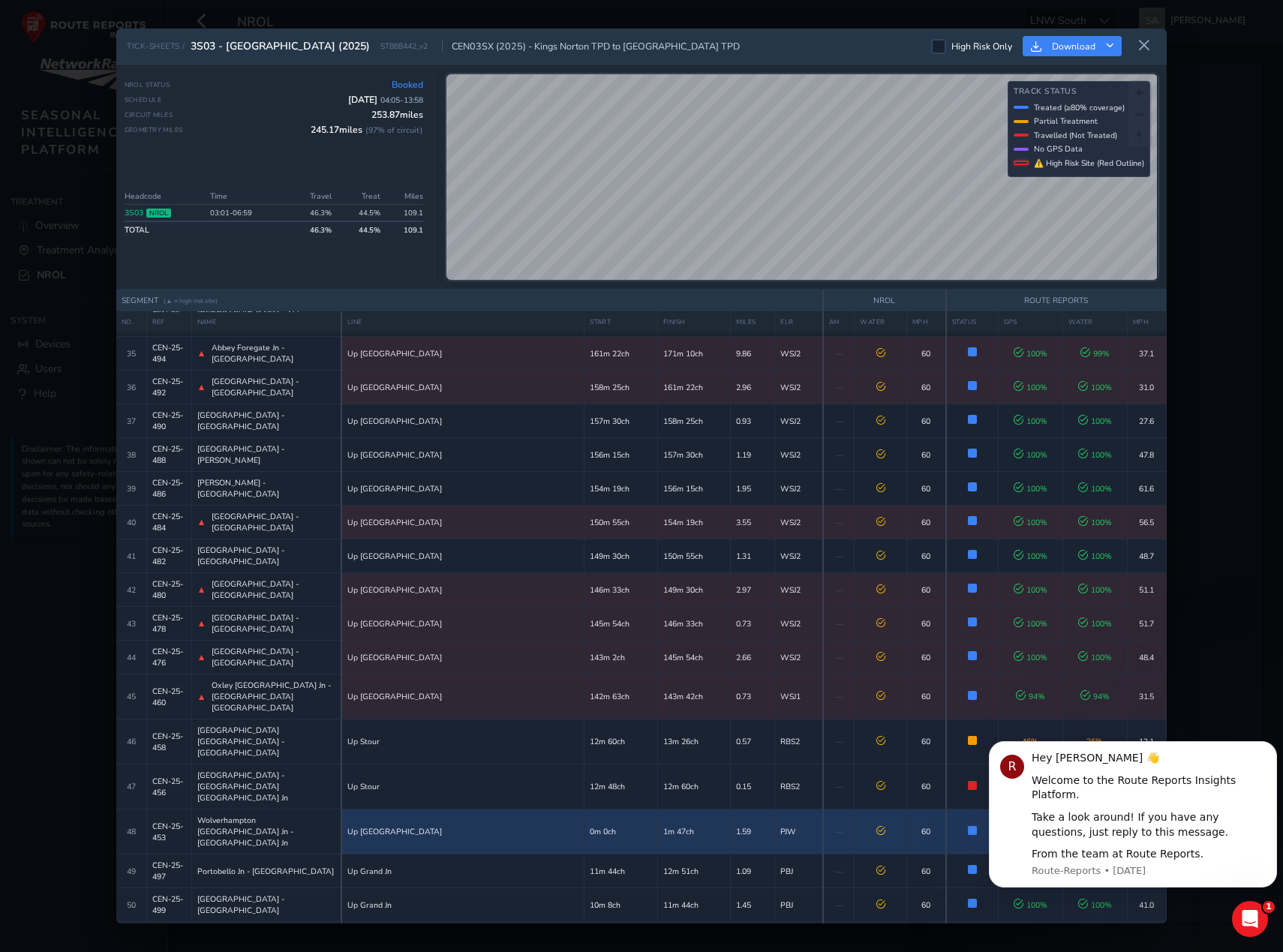
scroll to position [1363, 0]
